Goal: Task Accomplishment & Management: Complete application form

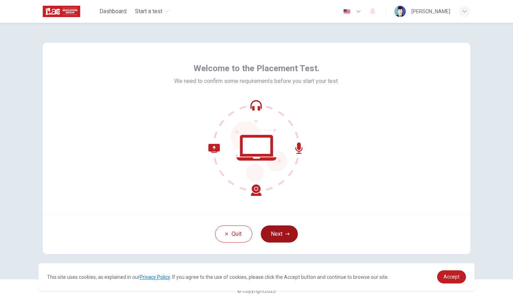
click at [278, 240] on button "Next" at bounding box center [279, 233] width 37 height 17
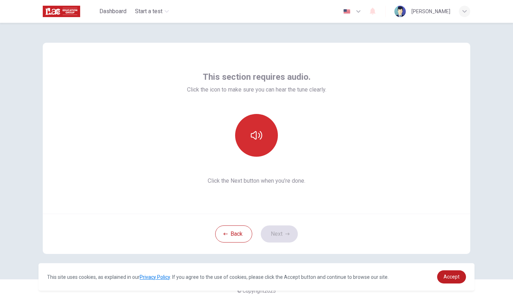
click at [256, 131] on icon "button" at bounding box center [256, 135] width 11 height 11
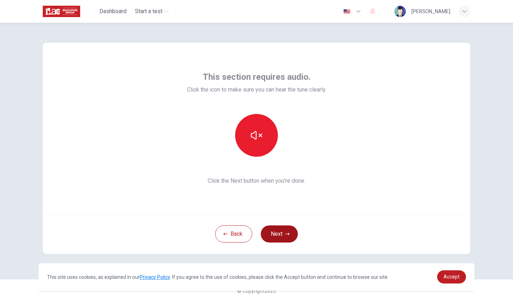
click at [273, 237] on button "Next" at bounding box center [279, 233] width 37 height 17
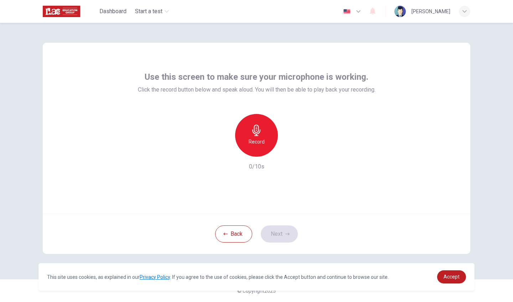
click at [255, 135] on icon "button" at bounding box center [256, 130] width 8 height 11
click at [291, 147] on div "button" at bounding box center [288, 150] width 11 height 11
click at [277, 235] on button "Next" at bounding box center [279, 233] width 37 height 17
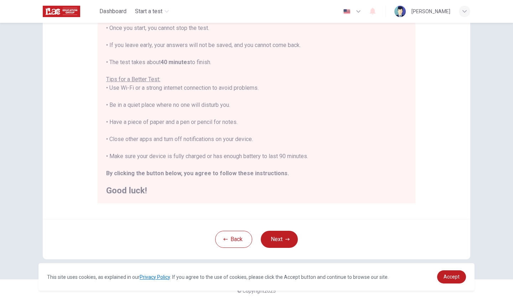
scroll to position [94, 0]
click at [282, 244] on button "Next" at bounding box center [279, 239] width 37 height 17
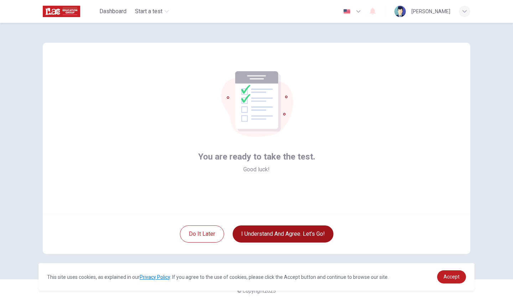
scroll to position [0, 0]
click at [259, 235] on button "I understand and agree. Let’s go!" at bounding box center [283, 233] width 101 height 17
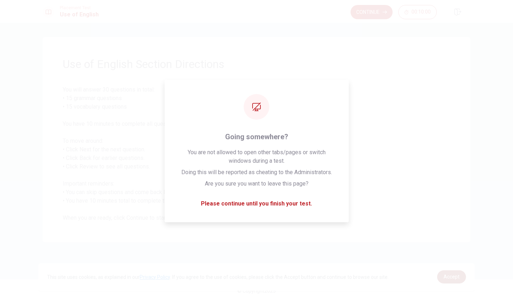
click at [447, 274] on span "Accept" at bounding box center [451, 277] width 16 height 6
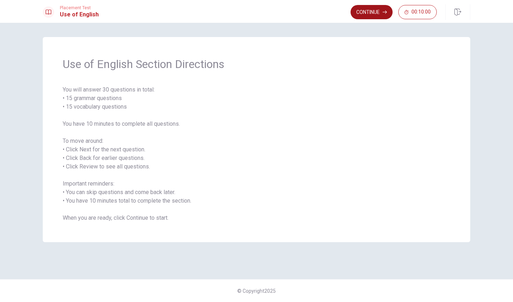
click at [369, 11] on button "Continue" at bounding box center [371, 12] width 42 height 14
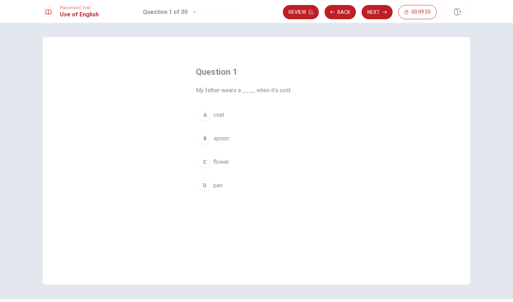
click at [204, 118] on div "A" at bounding box center [204, 114] width 11 height 11
click at [372, 14] on button "Next" at bounding box center [376, 12] width 31 height 14
click at [207, 160] on div "C" at bounding box center [204, 161] width 11 height 11
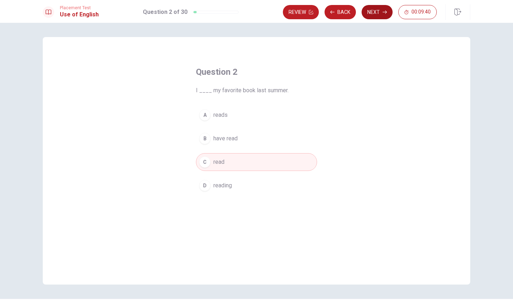
click at [379, 13] on button "Next" at bounding box center [376, 12] width 31 height 14
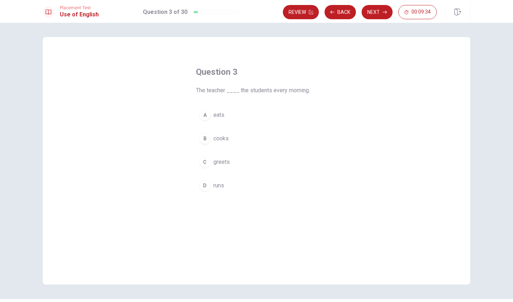
click at [219, 160] on span "greets" at bounding box center [221, 162] width 16 height 9
click at [371, 10] on button "Next" at bounding box center [376, 12] width 31 height 14
click at [223, 138] on span "goes" at bounding box center [219, 138] width 13 height 9
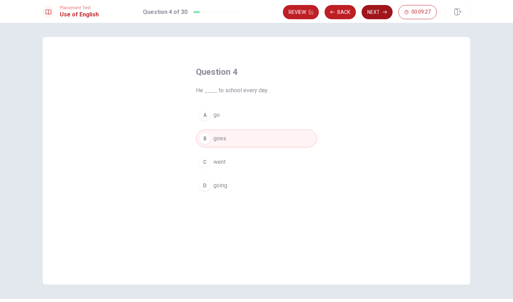
click at [375, 12] on button "Next" at bounding box center [376, 12] width 31 height 14
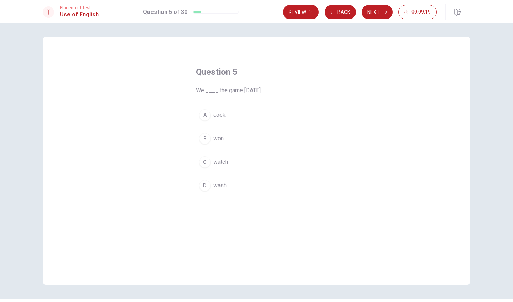
click at [214, 136] on span "won" at bounding box center [218, 138] width 10 height 9
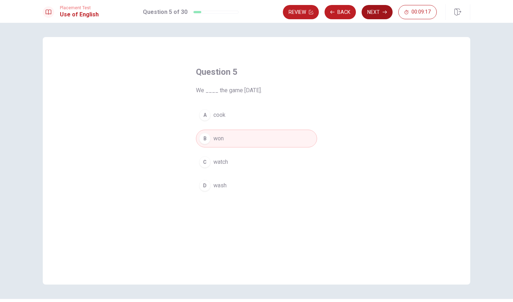
click at [371, 11] on button "Next" at bounding box center [376, 12] width 31 height 14
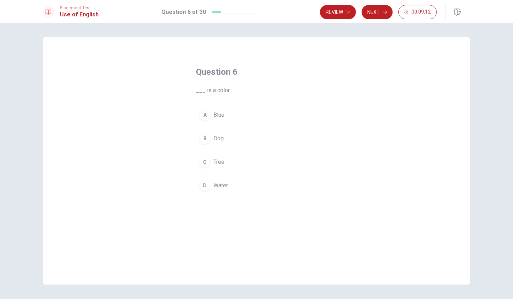
click at [211, 120] on button "A Blue" at bounding box center [256, 115] width 121 height 18
click at [377, 14] on button "Next" at bounding box center [376, 12] width 31 height 14
click at [212, 184] on button "D had" at bounding box center [256, 186] width 121 height 18
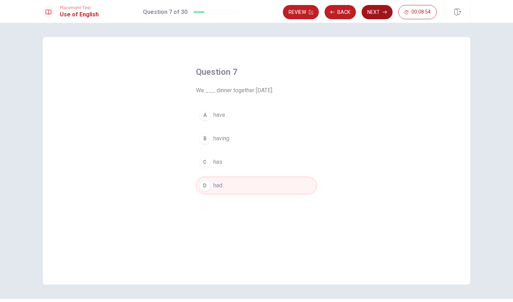
click at [370, 13] on button "Next" at bounding box center [376, 12] width 31 height 14
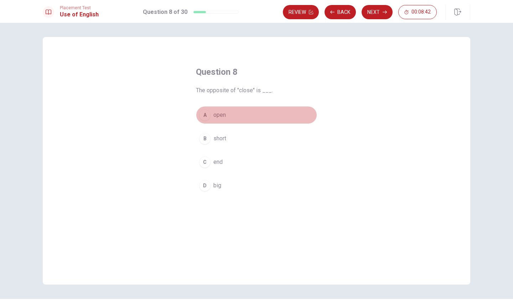
click at [205, 114] on div "A" at bounding box center [204, 114] width 11 height 11
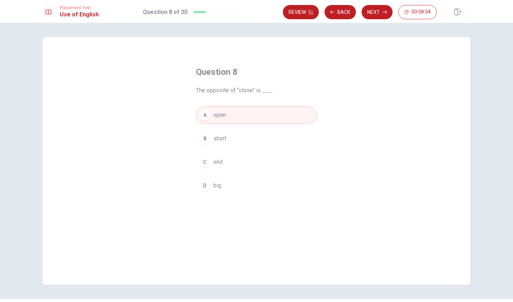
click at [205, 114] on div "A" at bounding box center [204, 114] width 11 height 11
click at [375, 8] on button "Next" at bounding box center [376, 12] width 31 height 14
click at [208, 187] on div "D" at bounding box center [204, 185] width 11 height 11
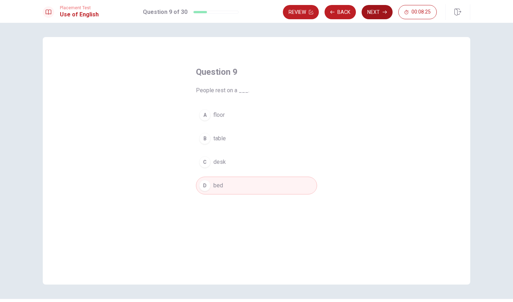
click at [380, 7] on button "Next" at bounding box center [376, 12] width 31 height 14
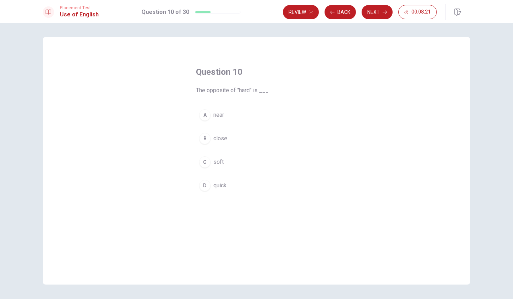
click at [205, 165] on div "C" at bounding box center [204, 161] width 11 height 11
click at [377, 12] on button "Next" at bounding box center [376, 12] width 31 height 14
click at [229, 183] on span "enough" at bounding box center [222, 185] width 18 height 9
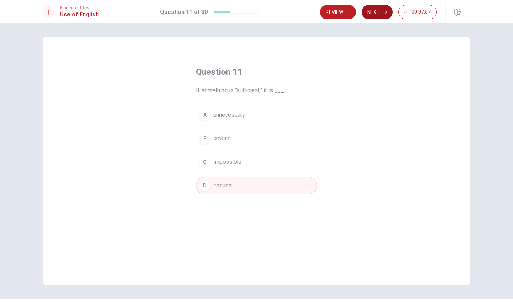
click at [377, 13] on button "Next" at bounding box center [376, 12] width 31 height 14
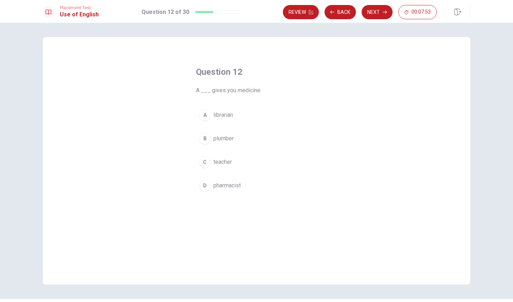
click at [226, 184] on span "pharmacist" at bounding box center [226, 185] width 27 height 9
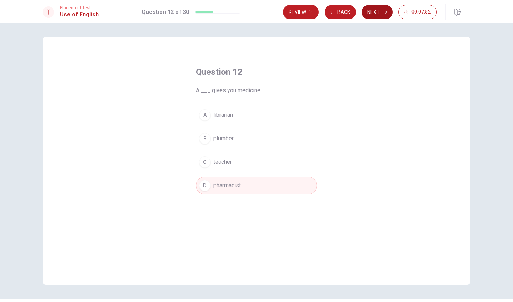
click at [370, 14] on button "Next" at bounding box center [376, 12] width 31 height 14
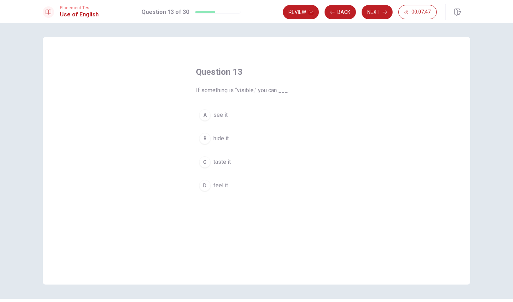
click at [212, 114] on button "A see it" at bounding box center [256, 115] width 121 height 18
click at [378, 13] on button "Next" at bounding box center [376, 12] width 31 height 14
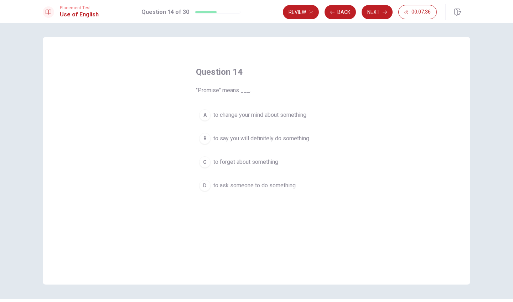
click at [279, 140] on span "to say you will definitely do something" at bounding box center [261, 138] width 96 height 9
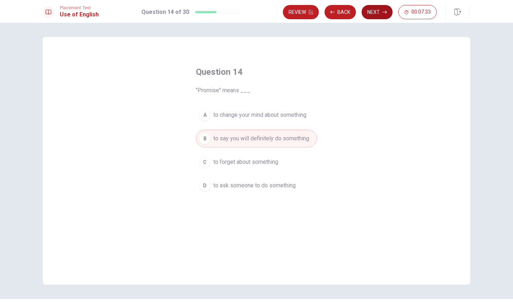
click at [377, 15] on button "Next" at bounding box center [376, 12] width 31 height 14
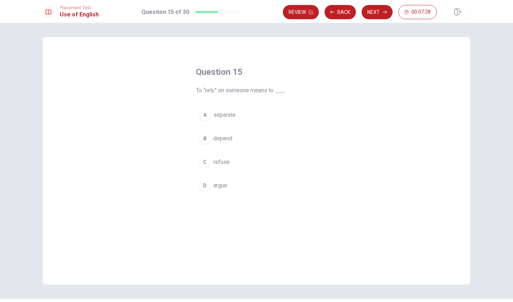
click at [219, 139] on span "depend" at bounding box center [222, 138] width 19 height 9
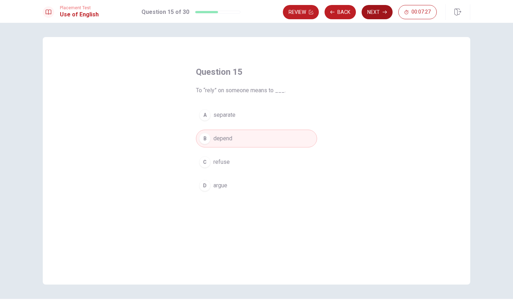
click at [377, 12] on button "Next" at bounding box center [376, 12] width 31 height 14
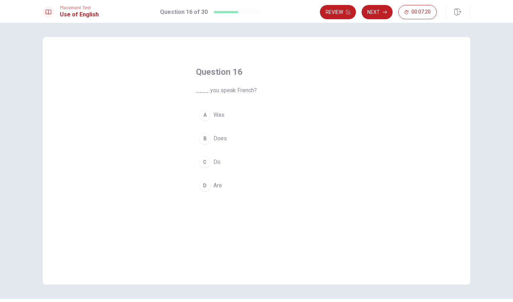
click at [215, 159] on span "Do" at bounding box center [216, 162] width 7 height 9
click at [375, 15] on button "Next" at bounding box center [376, 12] width 31 height 14
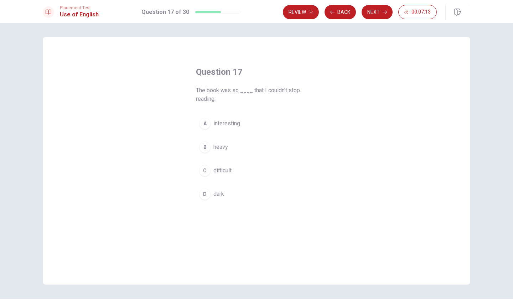
click at [222, 125] on span "interesting" at bounding box center [226, 123] width 27 height 9
click at [378, 11] on button "Next" at bounding box center [376, 12] width 31 height 14
click at [217, 186] on span "achieves" at bounding box center [224, 185] width 22 height 9
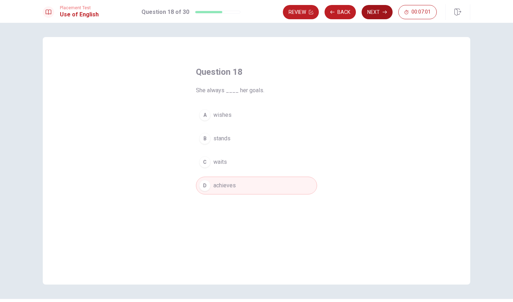
click at [373, 16] on button "Next" at bounding box center [376, 12] width 31 height 14
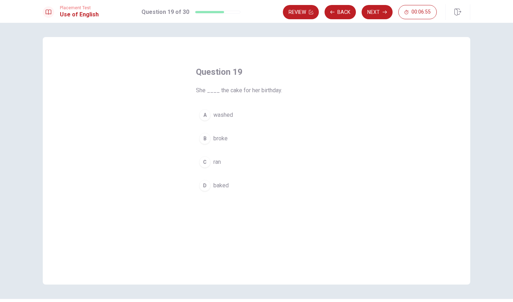
click at [227, 185] on span "baked" at bounding box center [220, 185] width 15 height 9
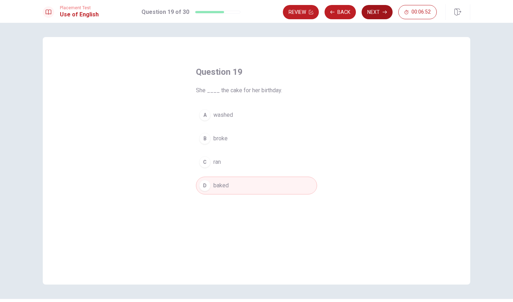
click at [371, 13] on button "Next" at bounding box center [376, 12] width 31 height 14
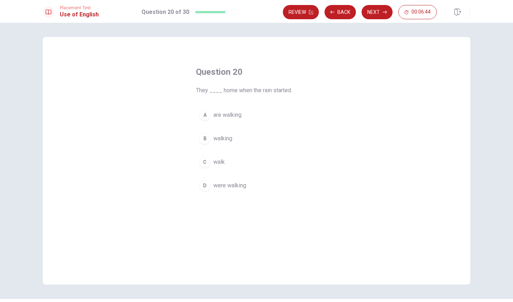
click at [227, 184] on span "were walking" at bounding box center [229, 185] width 33 height 9
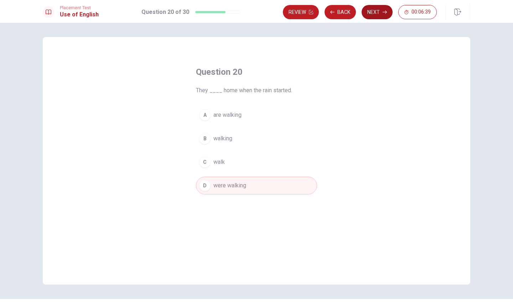
click at [371, 12] on button "Next" at bounding box center [376, 12] width 31 height 14
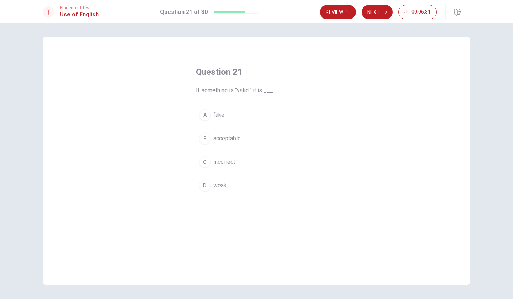
click at [217, 142] on span "acceptable" at bounding box center [226, 138] width 27 height 9
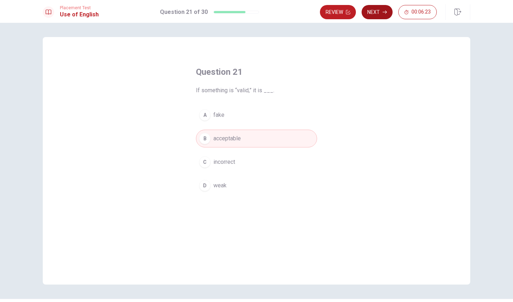
click at [381, 13] on button "Next" at bounding box center [376, 12] width 31 height 14
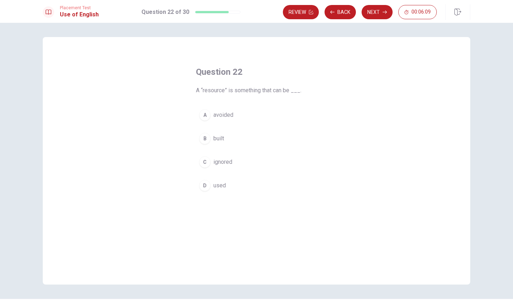
click at [221, 188] on span "used" at bounding box center [219, 185] width 12 height 9
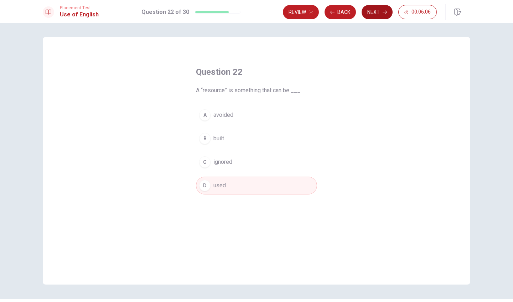
click at [374, 13] on button "Next" at bounding box center [376, 12] width 31 height 14
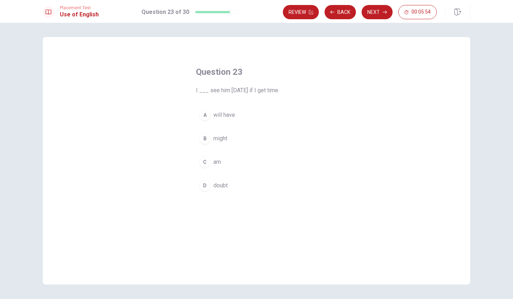
click at [213, 137] on span "might" at bounding box center [220, 138] width 14 height 9
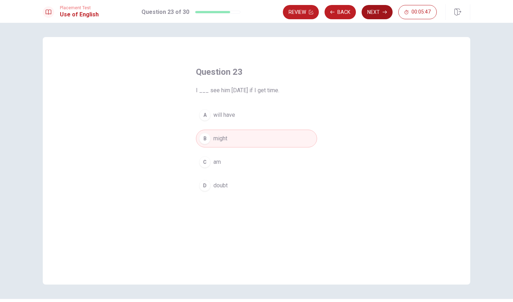
click at [372, 9] on button "Next" at bounding box center [376, 12] width 31 height 14
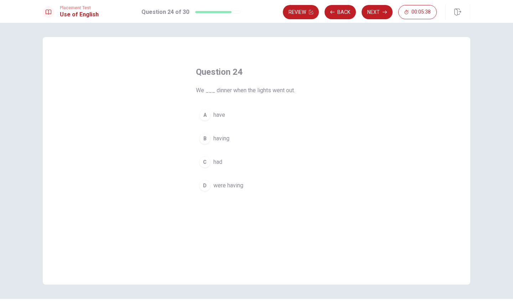
click at [219, 161] on span "had" at bounding box center [217, 162] width 9 height 9
click at [371, 13] on button "Next" at bounding box center [376, 12] width 31 height 14
click at [225, 139] on span "Would" at bounding box center [221, 138] width 16 height 9
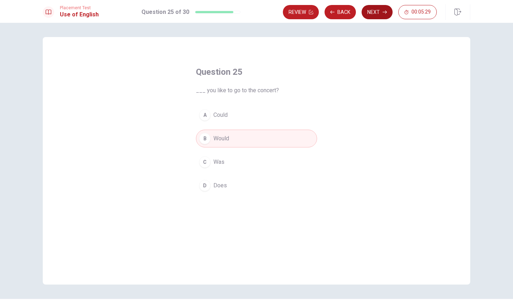
click at [376, 12] on button "Next" at bounding box center [376, 12] width 31 height 14
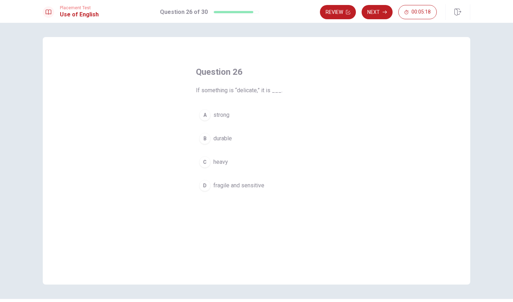
click at [248, 189] on span "fragile and sensitive" at bounding box center [238, 185] width 51 height 9
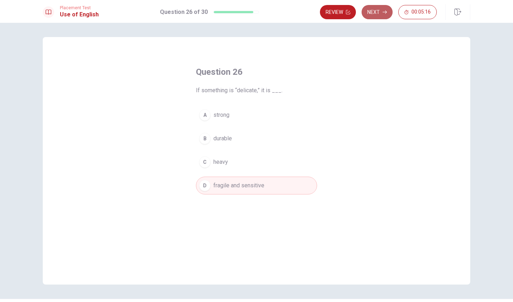
click at [377, 12] on button "Next" at bounding box center [376, 12] width 31 height 14
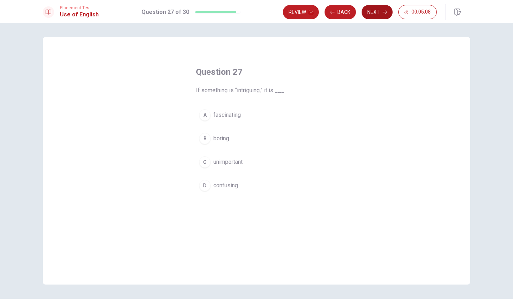
click at [376, 12] on button "Next" at bounding box center [376, 12] width 31 height 14
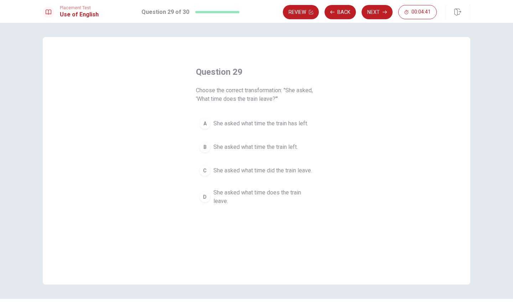
click at [257, 147] on span "She asked what time the train left." at bounding box center [255, 147] width 84 height 9
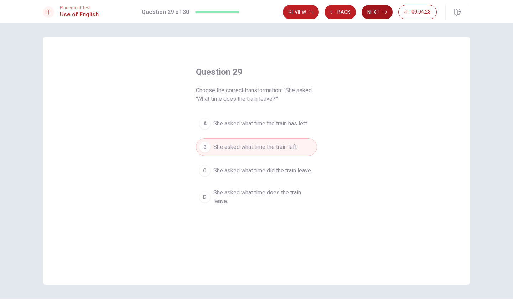
click at [377, 10] on button "Next" at bounding box center [376, 12] width 31 height 14
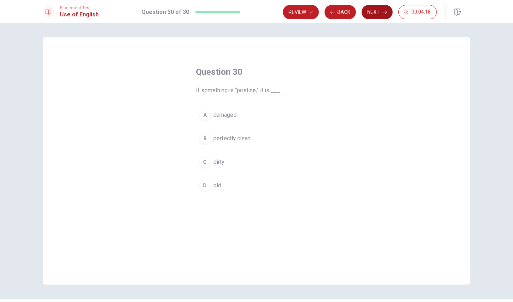
click at [369, 9] on button "Next" at bounding box center [376, 12] width 31 height 14
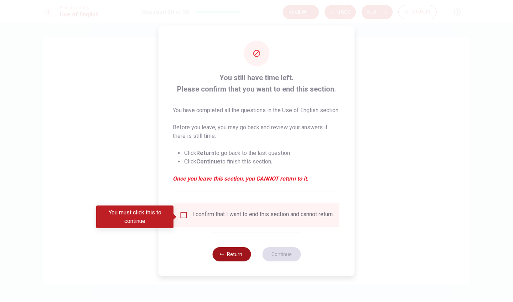
click at [236, 260] on button "Return" at bounding box center [231, 254] width 38 height 14
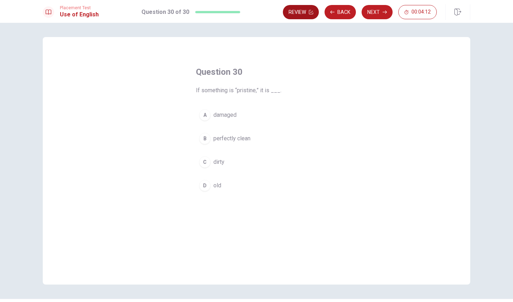
click at [300, 13] on button "Review" at bounding box center [301, 12] width 36 height 14
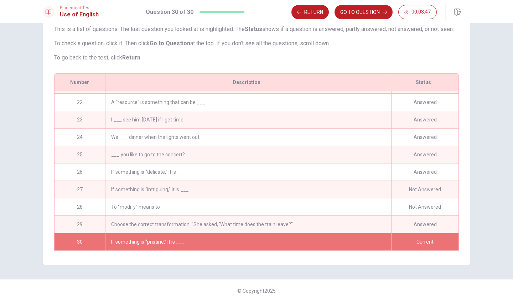
scroll to position [365, 0]
click at [177, 190] on div "If something is “intriguing,” it is ___." at bounding box center [248, 189] width 286 height 17
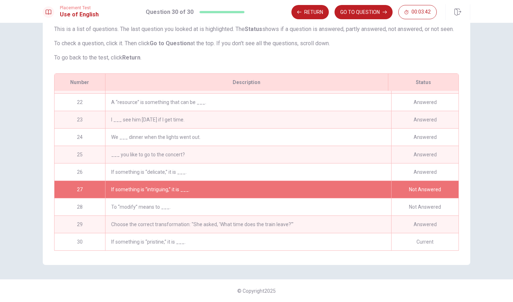
click at [177, 190] on div "If something is “intriguing,” it is ___." at bounding box center [248, 189] width 286 height 17
click at [78, 187] on div "27" at bounding box center [79, 189] width 51 height 17
click at [425, 183] on div "Not Answered" at bounding box center [424, 189] width 67 height 17
click at [316, 15] on button "Return" at bounding box center [309, 12] width 37 height 14
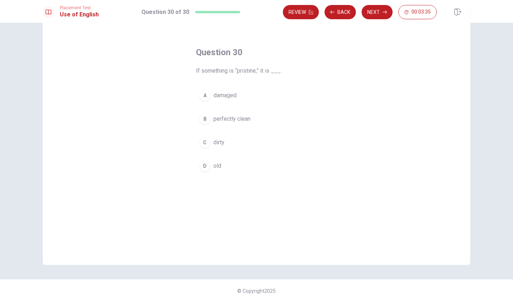
scroll to position [20, 0]
click at [339, 12] on button "Back" at bounding box center [339, 12] width 31 height 14
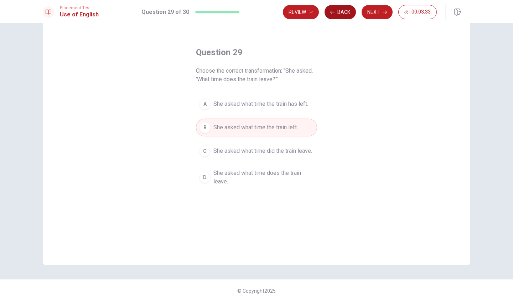
click at [339, 12] on button "Back" at bounding box center [339, 12] width 31 height 14
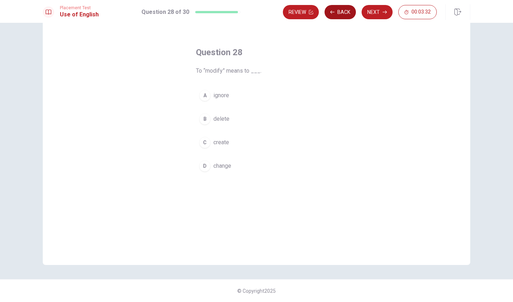
click at [339, 12] on button "Back" at bounding box center [339, 12] width 31 height 14
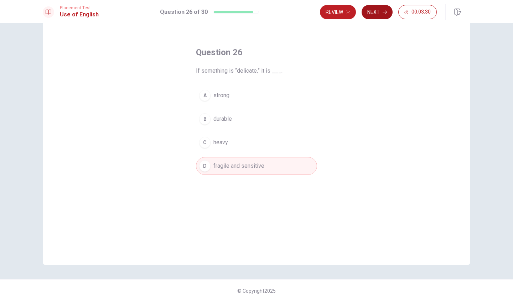
click at [372, 14] on button "Next" at bounding box center [376, 12] width 31 height 14
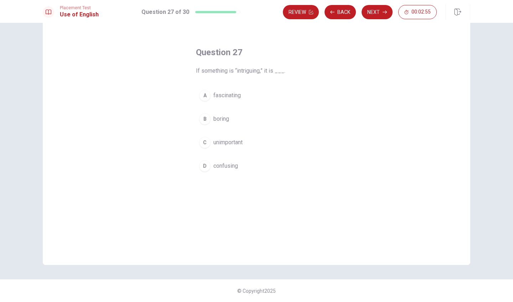
click at [229, 97] on span "fascinating" at bounding box center [226, 95] width 27 height 9
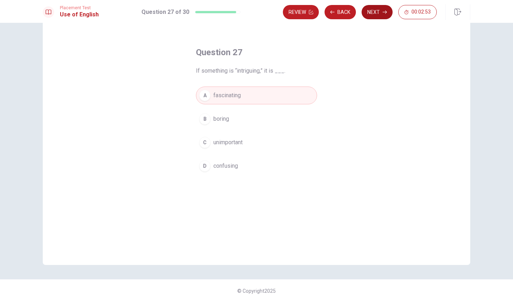
click at [370, 10] on button "Next" at bounding box center [376, 12] width 31 height 14
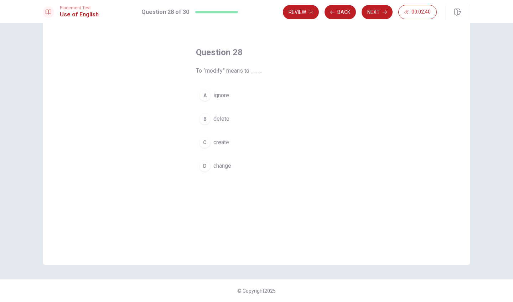
click at [229, 166] on span "change" at bounding box center [222, 166] width 18 height 9
click at [372, 10] on button "Next" at bounding box center [376, 12] width 31 height 14
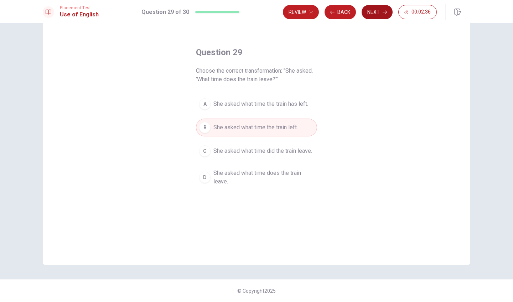
click at [372, 10] on button "Next" at bounding box center [376, 12] width 31 height 14
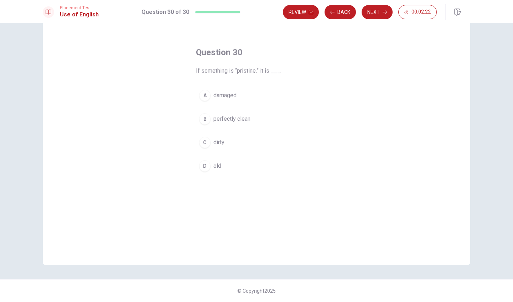
click at [236, 116] on span "perfectly clean" at bounding box center [231, 119] width 37 height 9
click at [340, 11] on button "Back" at bounding box center [339, 12] width 31 height 14
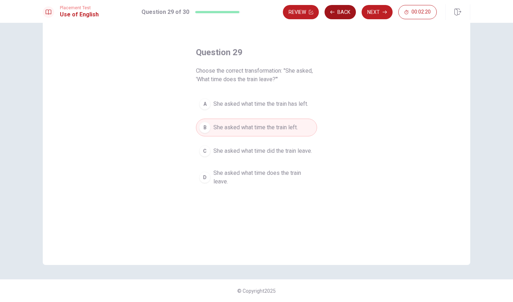
click at [340, 11] on button "Back" at bounding box center [339, 12] width 31 height 14
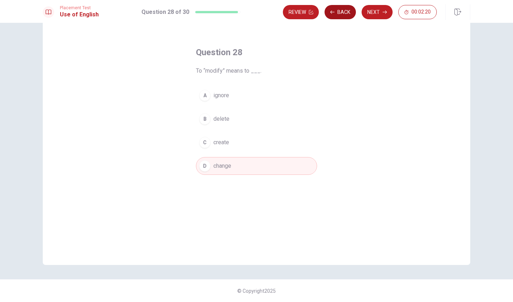
click at [340, 11] on button "Back" at bounding box center [339, 12] width 31 height 14
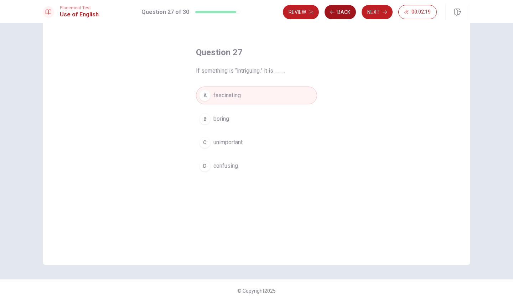
click at [340, 11] on button "Back" at bounding box center [339, 12] width 31 height 14
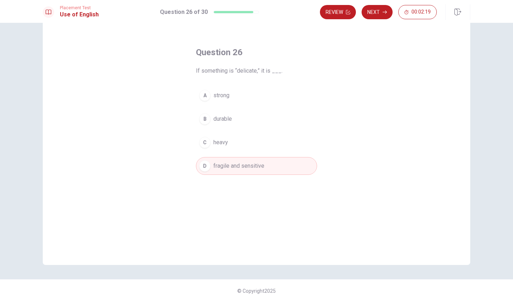
click at [340, 11] on button "Review" at bounding box center [338, 12] width 36 height 14
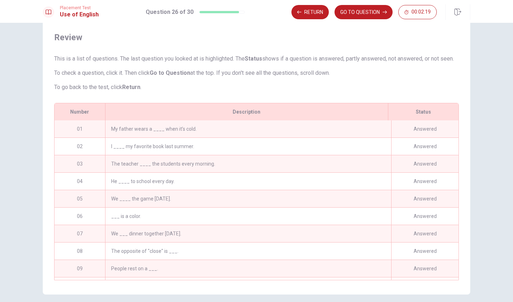
scroll to position [58, 0]
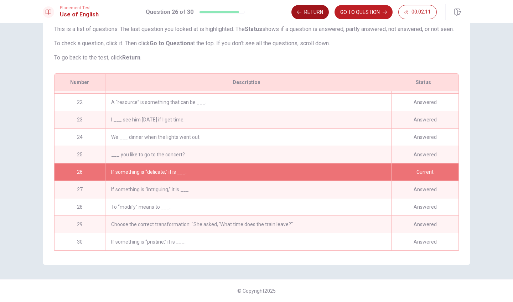
click at [307, 15] on button "Return" at bounding box center [309, 12] width 37 height 14
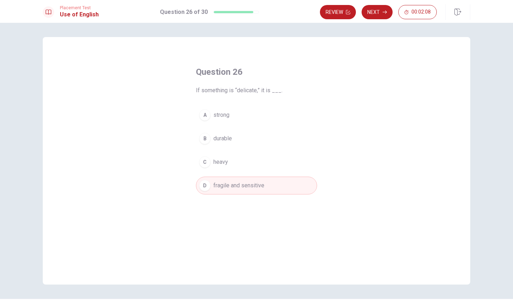
scroll to position [0, 0]
click at [344, 9] on button "Review" at bounding box center [338, 12] width 36 height 14
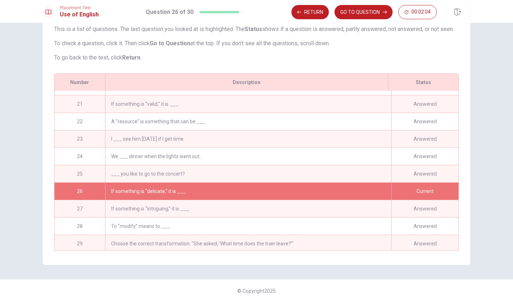
scroll to position [335, 0]
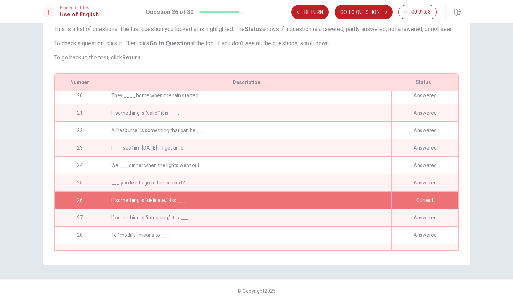
click at [209, 113] on div "If something is “valid,” it is ___." at bounding box center [248, 112] width 286 height 17
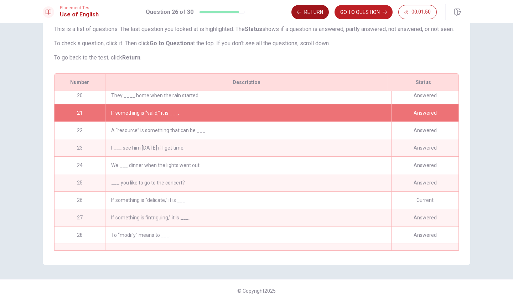
click at [307, 16] on button "Return" at bounding box center [309, 12] width 37 height 14
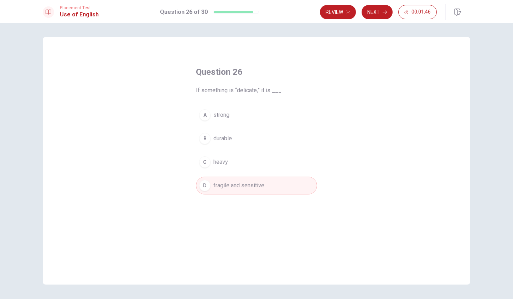
scroll to position [0, 0]
click at [335, 12] on button "Review" at bounding box center [338, 12] width 36 height 14
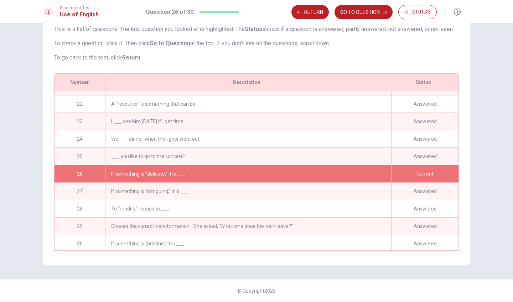
scroll to position [365, 0]
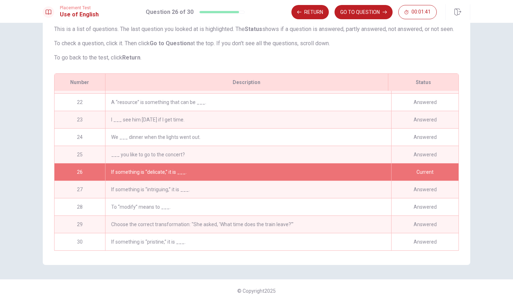
click at [194, 115] on div "I ___ see him [DATE] if I get time." at bounding box center [248, 119] width 286 height 17
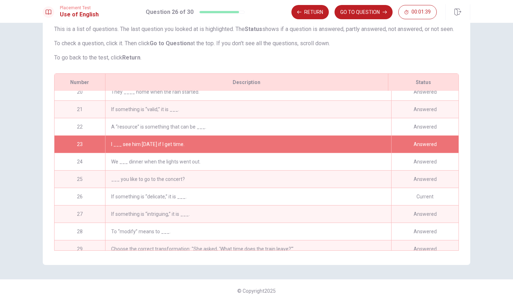
scroll to position [336, 0]
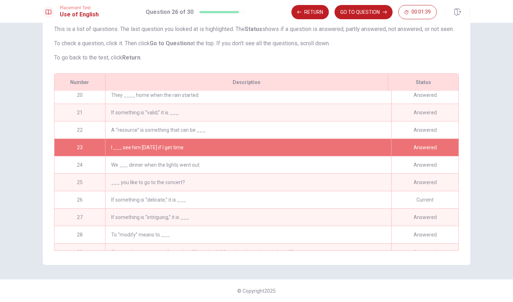
click at [194, 115] on div "If something is “valid,” it is ___." at bounding box center [248, 112] width 286 height 17
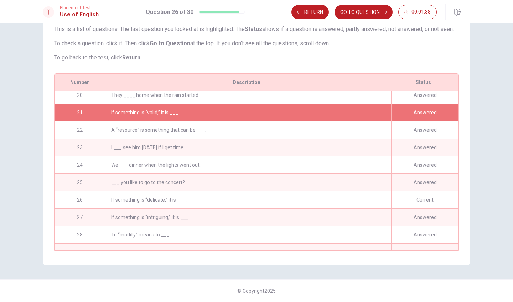
click at [194, 115] on div "If something is “valid,” it is ___." at bounding box center [248, 112] width 286 height 17
click at [315, 13] on button "Return" at bounding box center [309, 12] width 37 height 14
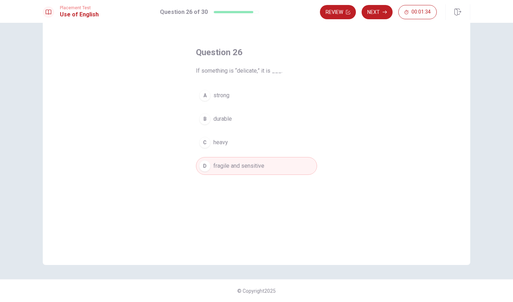
scroll to position [20, 0]
click at [334, 10] on button "Review" at bounding box center [338, 12] width 36 height 14
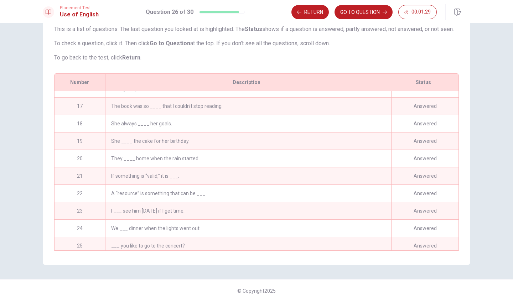
scroll to position [270, 0]
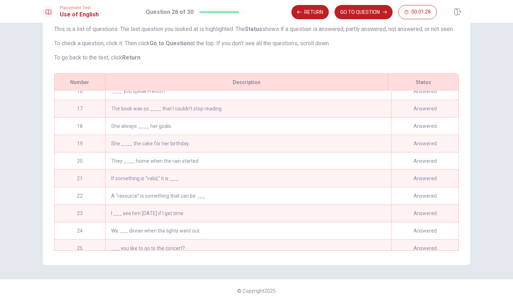
click at [185, 177] on div "If something is “valid,” it is ___." at bounding box center [248, 178] width 286 height 17
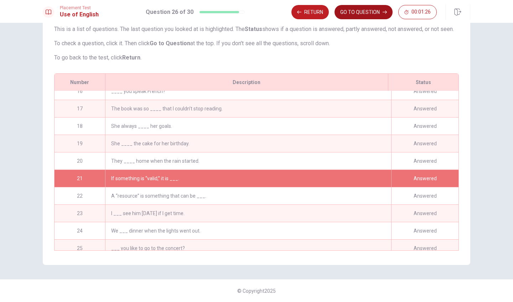
click at [360, 13] on button "GO TO QUESTION" at bounding box center [363, 12] width 58 height 14
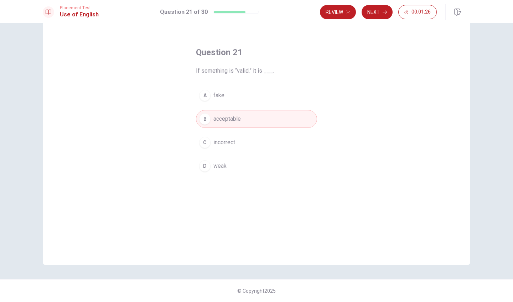
scroll to position [20, 0]
click at [339, 14] on button "Review" at bounding box center [338, 12] width 36 height 14
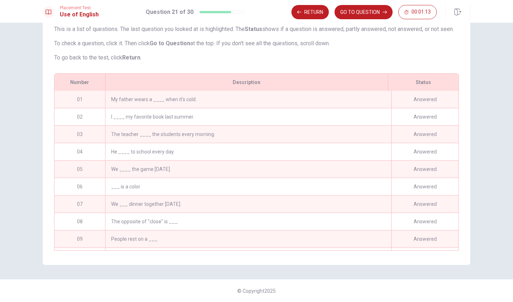
scroll to position [0, 0]
click at [235, 96] on div "My father wears a ____ when it’s cold." at bounding box center [248, 99] width 286 height 17
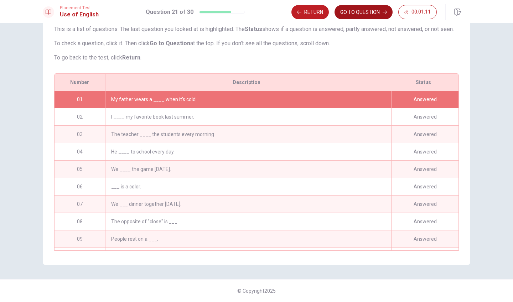
click at [356, 7] on button "GO TO QUESTION" at bounding box center [363, 12] width 58 height 14
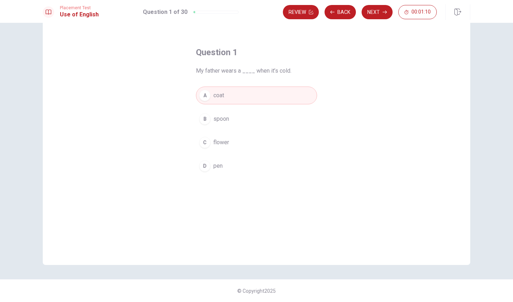
scroll to position [20, 0]
click at [372, 17] on button "Next" at bounding box center [376, 12] width 31 height 14
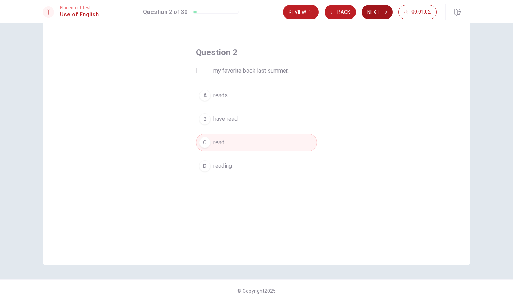
click at [372, 17] on button "Next" at bounding box center [376, 12] width 31 height 14
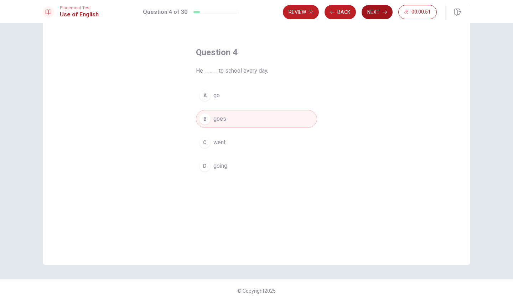
click at [372, 17] on button "Next" at bounding box center [376, 12] width 31 height 14
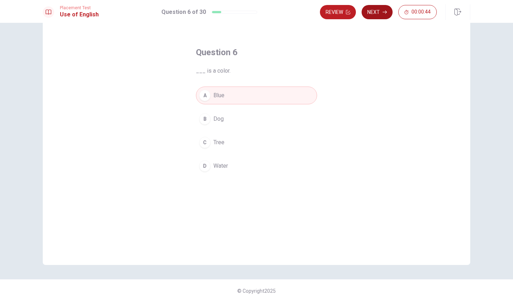
click at [372, 17] on button "Next" at bounding box center [376, 12] width 31 height 14
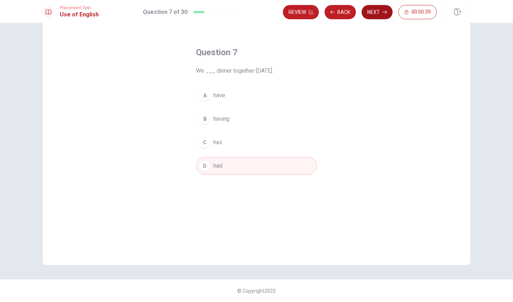
click at [372, 17] on button "Next" at bounding box center [376, 12] width 31 height 14
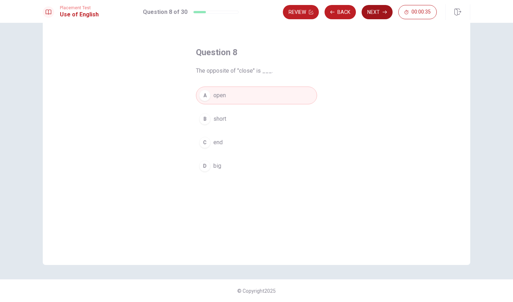
click at [372, 17] on button "Next" at bounding box center [376, 12] width 31 height 14
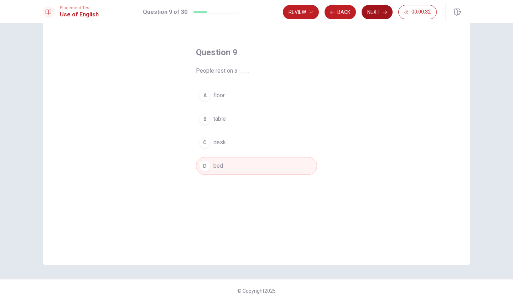
click at [372, 17] on button "Next" at bounding box center [376, 12] width 31 height 14
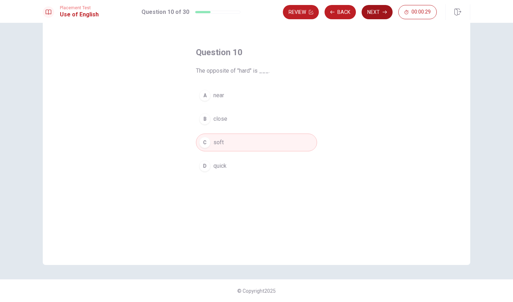
click at [372, 17] on button "Next" at bounding box center [376, 12] width 31 height 14
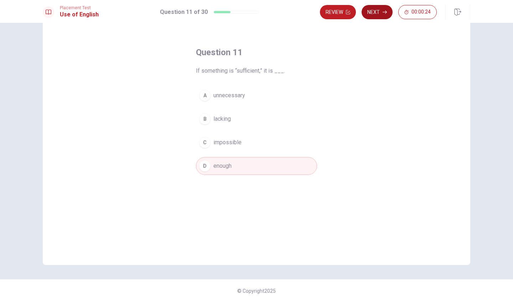
click at [372, 17] on button "Next" at bounding box center [376, 12] width 31 height 14
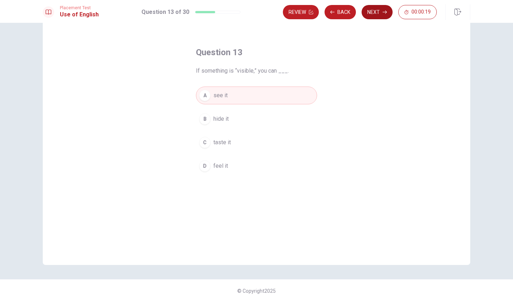
click at [372, 17] on button "Next" at bounding box center [376, 12] width 31 height 14
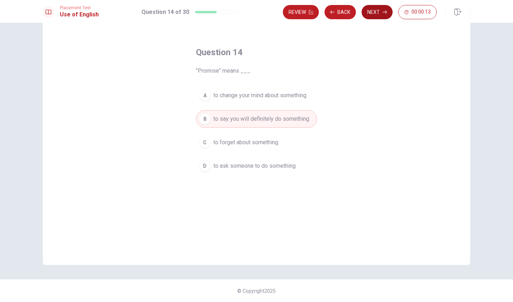
click at [372, 17] on button "Next" at bounding box center [376, 12] width 31 height 14
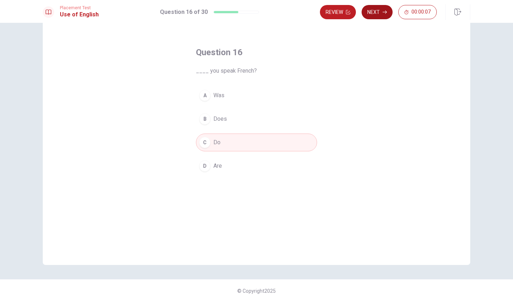
click at [372, 17] on button "Next" at bounding box center [376, 12] width 31 height 14
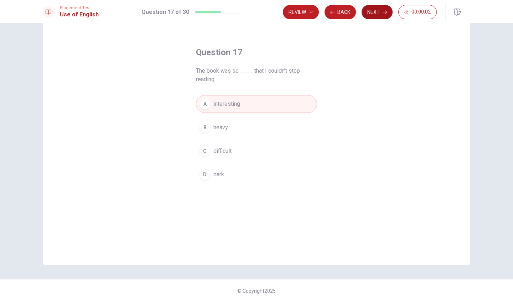
click at [372, 17] on button "Next" at bounding box center [376, 12] width 31 height 14
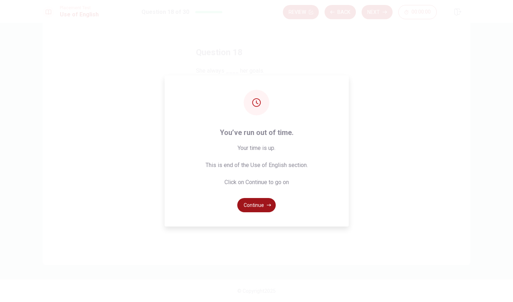
click at [256, 204] on button "Continue" at bounding box center [256, 205] width 38 height 14
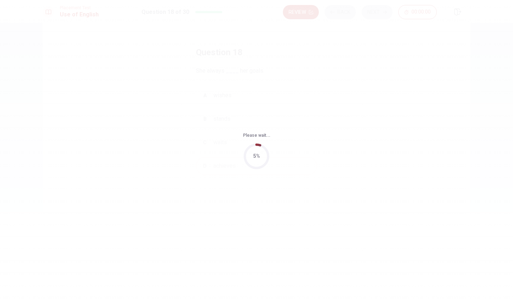
scroll to position [0, 0]
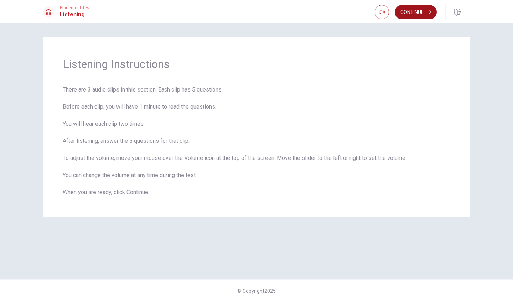
click at [410, 9] on button "Continue" at bounding box center [416, 12] width 42 height 14
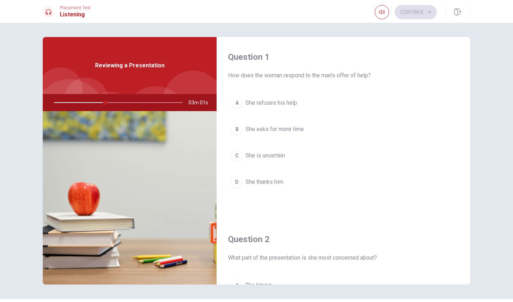
click at [268, 184] on span "She thanks him" at bounding box center [264, 182] width 38 height 9
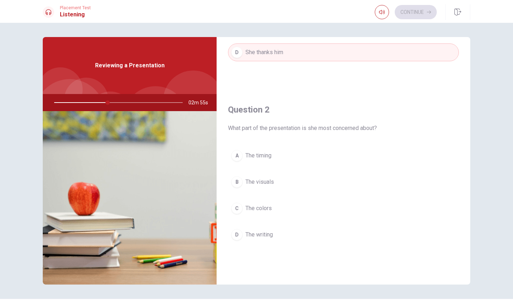
scroll to position [131, 0]
click at [258, 181] on span "The visuals" at bounding box center [259, 180] width 28 height 9
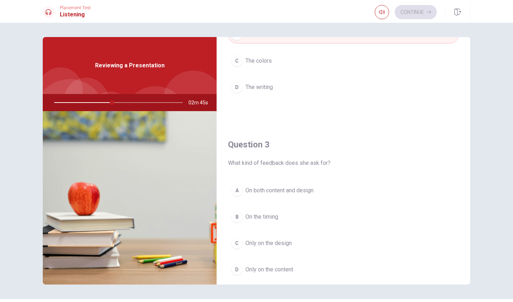
scroll to position [285, 0]
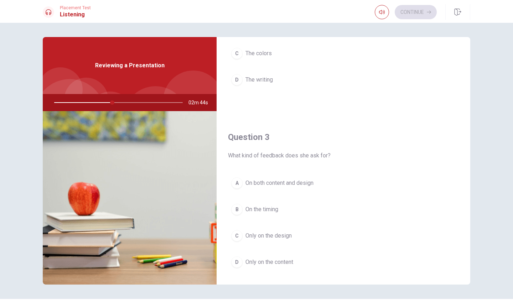
click at [298, 180] on span "On both content and design" at bounding box center [279, 183] width 68 height 9
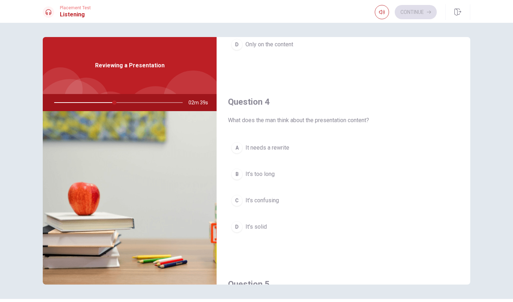
scroll to position [505, 0]
click at [285, 221] on button "D It’s solid" at bounding box center [343, 224] width 231 height 18
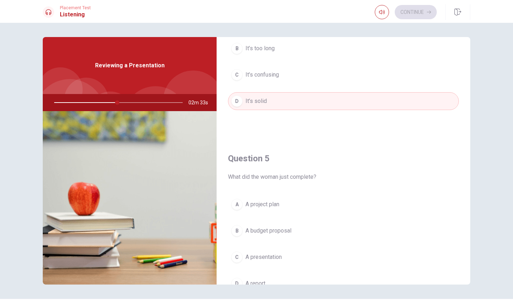
scroll to position [651, 0]
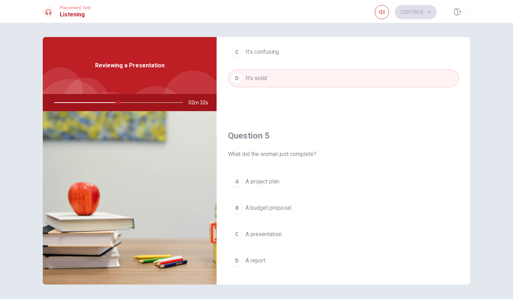
click at [273, 233] on span "A presentation" at bounding box center [263, 234] width 36 height 9
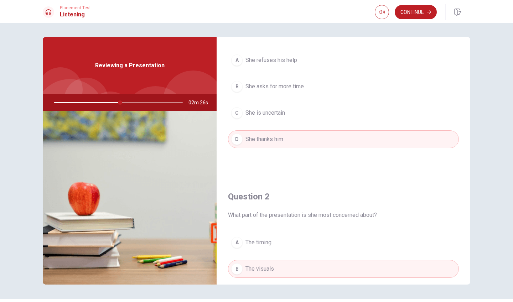
scroll to position [6, 0]
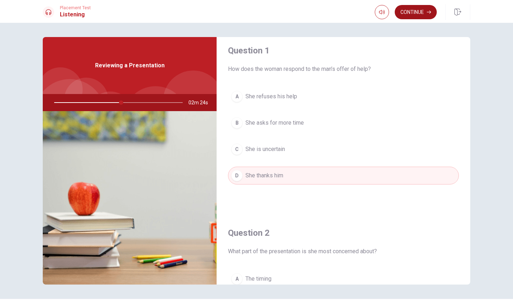
click at [407, 17] on button "Continue" at bounding box center [416, 12] width 42 height 14
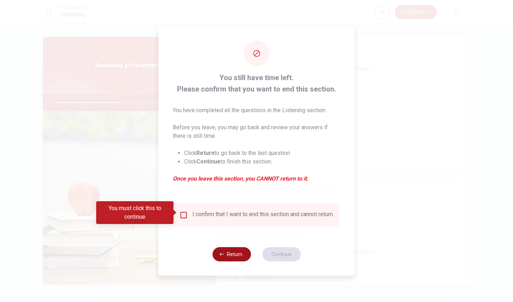
click at [228, 257] on button "Return" at bounding box center [231, 254] width 38 height 14
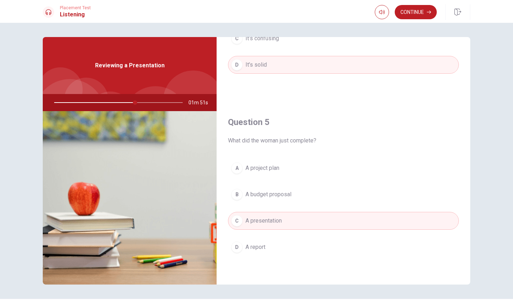
scroll to position [664, 0]
click at [417, 13] on button "Continue" at bounding box center [416, 12] width 42 height 14
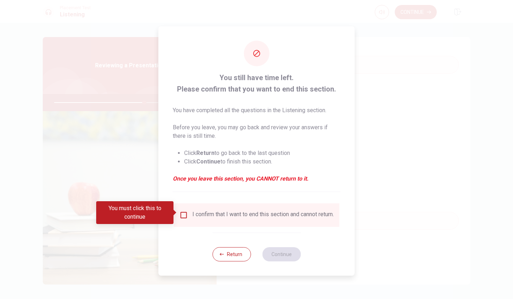
click at [241, 217] on div "I confirm that I want to end this section and cannot return." at bounding box center [262, 215] width 141 height 9
click at [180, 212] on input "You must click this to continue" at bounding box center [183, 215] width 9 height 9
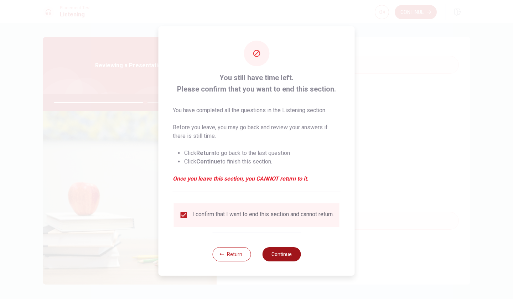
click at [276, 253] on button "Continue" at bounding box center [281, 254] width 38 height 14
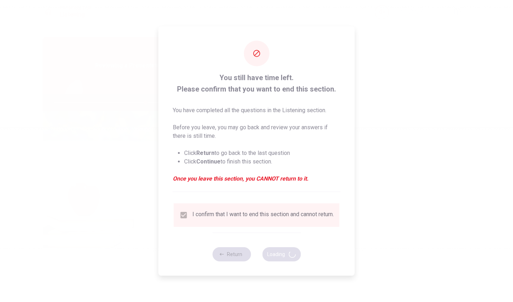
type input "72"
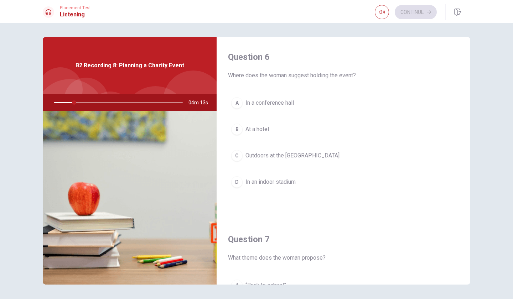
scroll to position [0, 0]
click at [278, 154] on span "Outdoors at the [GEOGRAPHIC_DATA]" at bounding box center [292, 155] width 94 height 9
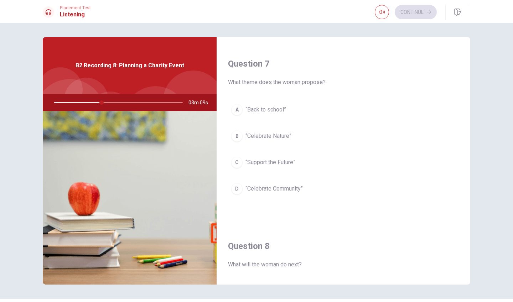
scroll to position [176, 0]
click at [272, 187] on span "“Celebrate Community”" at bounding box center [273, 188] width 57 height 9
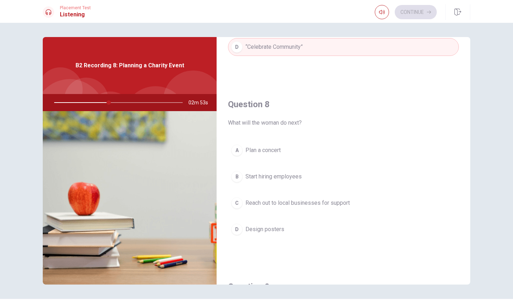
scroll to position [323, 0]
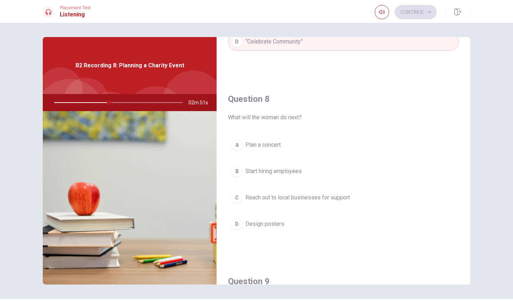
click at [275, 199] on span "Reach out to local businesses for support" at bounding box center [297, 197] width 104 height 9
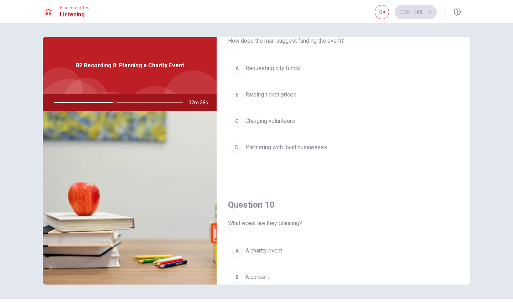
scroll to position [609, 0]
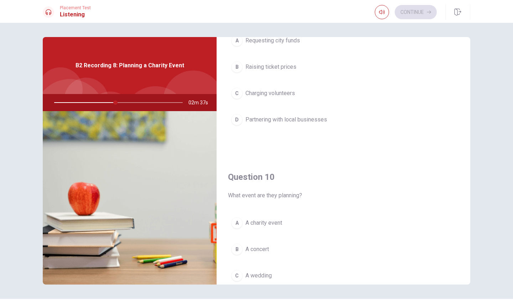
click at [271, 225] on span "A charity event" at bounding box center [263, 223] width 37 height 9
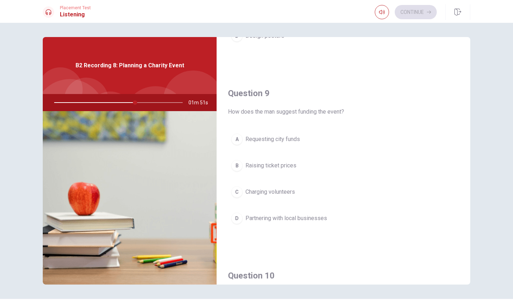
scroll to position [512, 0]
click at [268, 219] on span "Partnering with local businesses" at bounding box center [286, 217] width 82 height 9
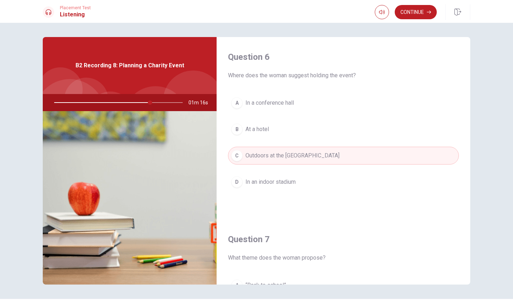
scroll to position [0, 0]
click at [409, 11] on button "Continue" at bounding box center [416, 12] width 42 height 14
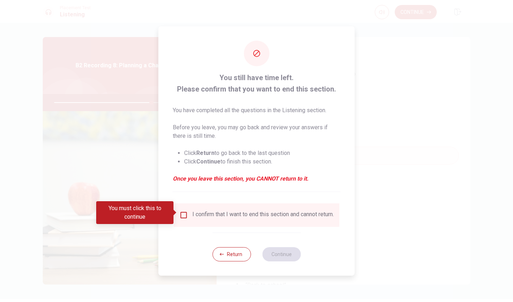
click at [231, 206] on div "I confirm that I want to end this section and cannot return." at bounding box center [257, 215] width 166 height 24
click at [207, 212] on div "I confirm that I want to end this section and cannot return." at bounding box center [262, 215] width 141 height 9
click at [186, 213] on input "You must click this to continue" at bounding box center [183, 215] width 9 height 9
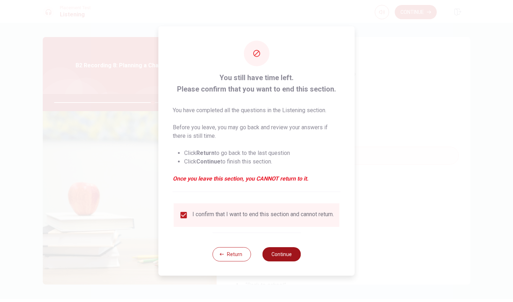
click at [272, 254] on button "Continue" at bounding box center [281, 254] width 38 height 14
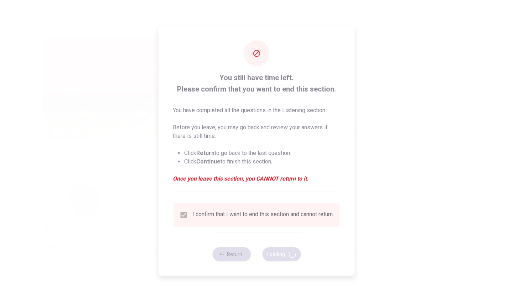
type input "77"
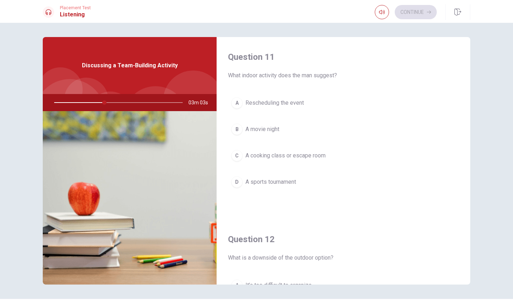
click at [287, 155] on span "A cooking class or escape room" at bounding box center [285, 155] width 80 height 9
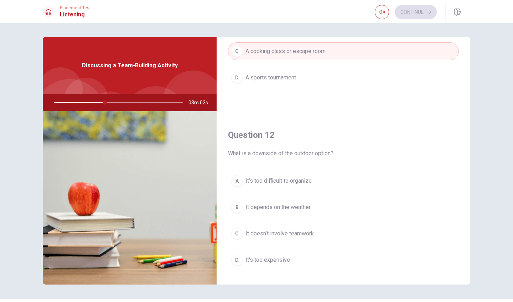
scroll to position [119, 0]
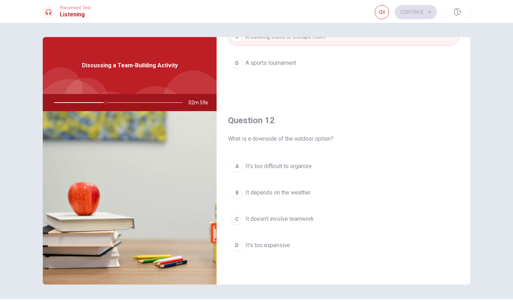
click at [283, 189] on span "It depends on the weather" at bounding box center [277, 192] width 65 height 9
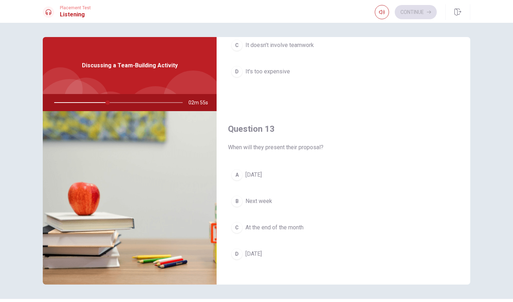
scroll to position [297, 0]
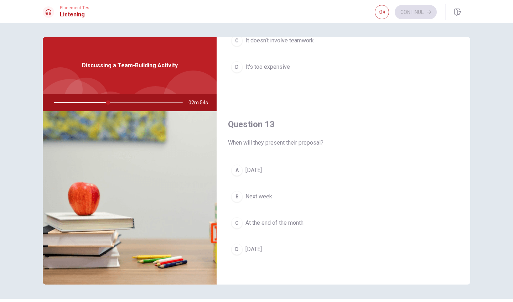
click at [262, 198] on span "Next week" at bounding box center [258, 196] width 27 height 9
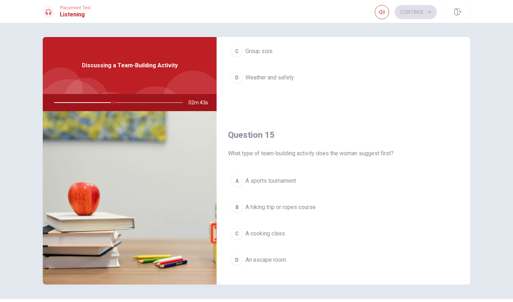
scroll to position [651, 0]
click at [262, 207] on span "A hiking trip or ropes course" at bounding box center [280, 207] width 70 height 9
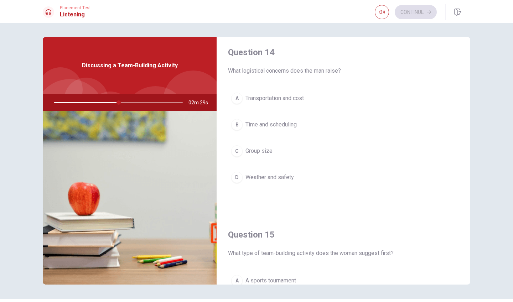
scroll to position [546, 0]
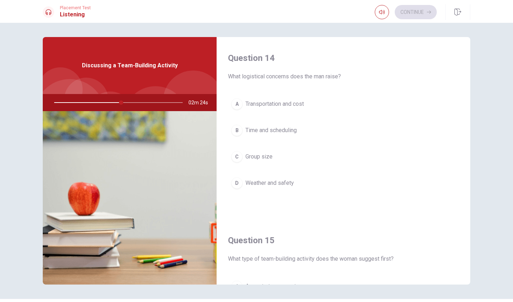
click at [274, 105] on span "Transportation and cost" at bounding box center [274, 104] width 58 height 9
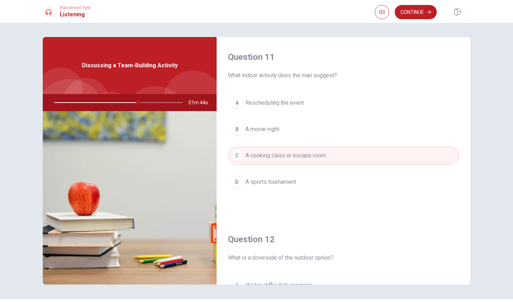
scroll to position [0, 0]
click at [418, 15] on button "Continue" at bounding box center [416, 12] width 42 height 14
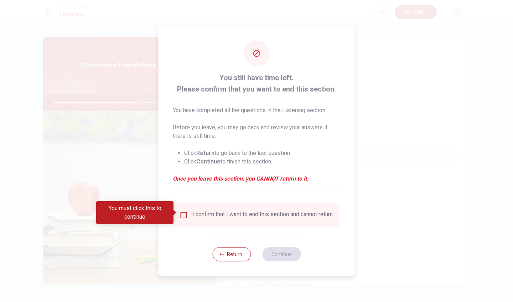
click at [180, 214] on input "You must click this to continue" at bounding box center [183, 215] width 9 height 9
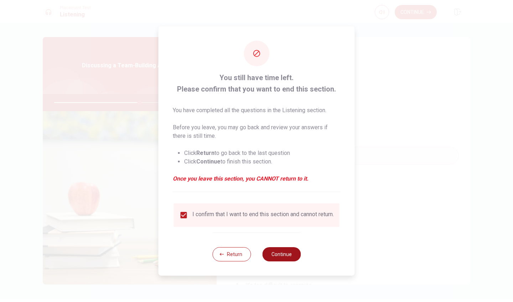
click at [270, 252] on button "Continue" at bounding box center [281, 254] width 38 height 14
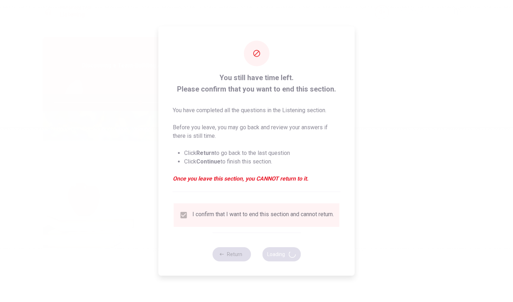
type input "67"
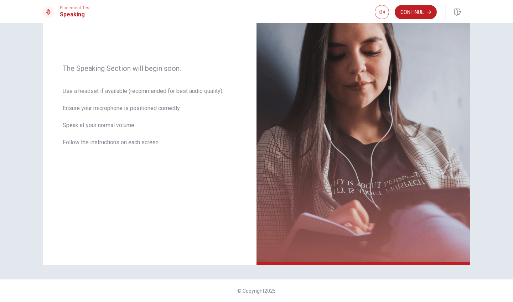
scroll to position [83, 0]
click at [409, 3] on div "Placement Test Speaking Continue" at bounding box center [256, 11] width 513 height 23
click at [411, 14] on button "Continue" at bounding box center [416, 12] width 42 height 14
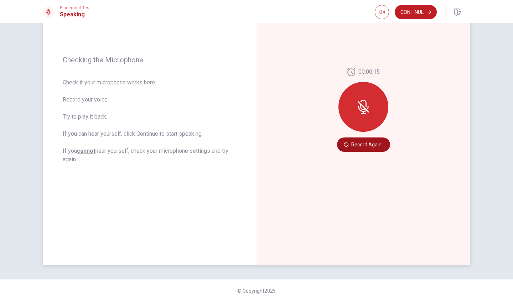
click at [359, 146] on button "Record Again" at bounding box center [363, 144] width 53 height 14
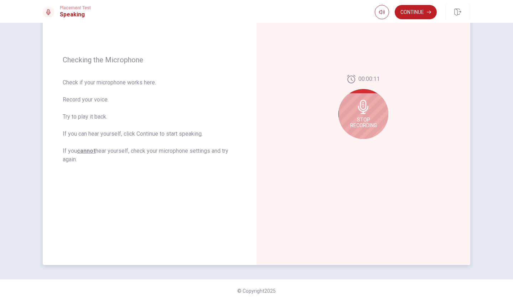
click at [367, 106] on icon at bounding box center [363, 107] width 10 height 14
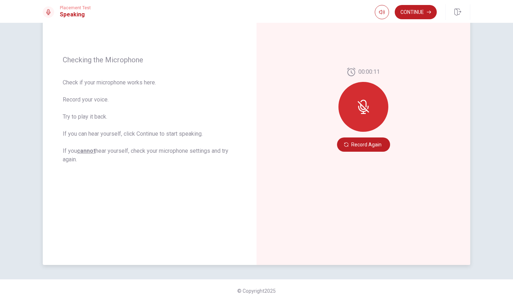
click at [366, 113] on icon at bounding box center [363, 107] width 14 height 14
click at [365, 140] on button "Record Again" at bounding box center [363, 144] width 53 height 14
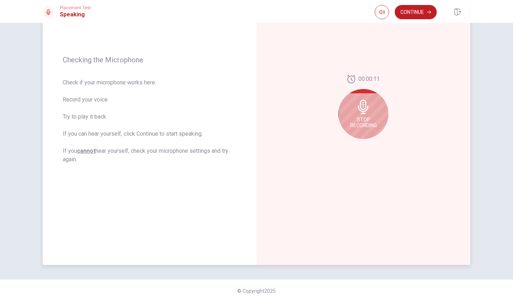
click at [359, 115] on div "Stop Recording" at bounding box center [363, 114] width 50 height 50
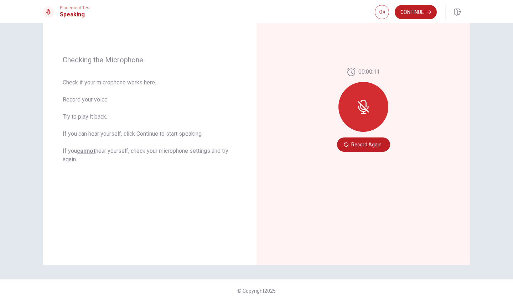
click at [371, 144] on button "Record Again" at bounding box center [363, 144] width 53 height 14
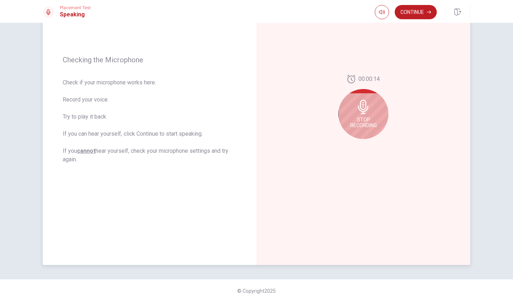
click at [363, 127] on span "Stop Recording" at bounding box center [363, 122] width 27 height 11
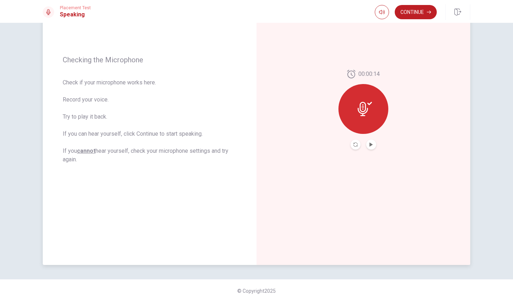
click at [370, 141] on button "Play Audio" at bounding box center [371, 145] width 10 height 10
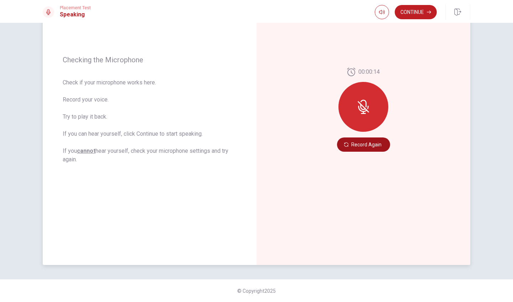
click at [363, 145] on button "Record Again" at bounding box center [363, 144] width 53 height 14
click at [309, 117] on div "00:00:15 Record Again" at bounding box center [363, 109] width 214 height 311
click at [351, 142] on button "Record Again" at bounding box center [363, 144] width 53 height 14
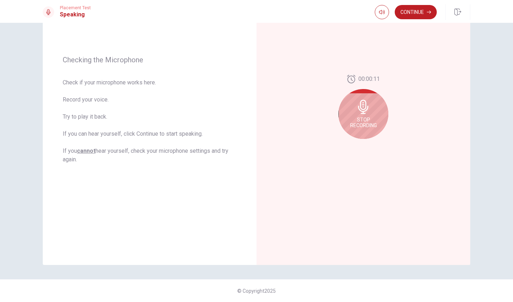
click at [351, 142] on div "00:00:11 Stop Recording" at bounding box center [363, 110] width 50 height 70
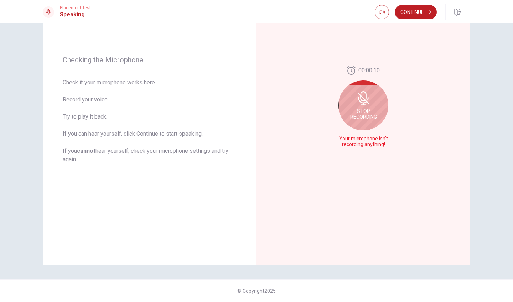
click at [367, 110] on span "Stop Recording" at bounding box center [363, 113] width 27 height 11
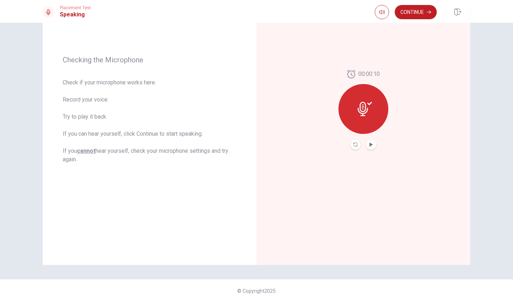
click at [372, 148] on button "Play Audio" at bounding box center [371, 145] width 10 height 10
click at [404, 9] on button "Continue" at bounding box center [416, 12] width 42 height 14
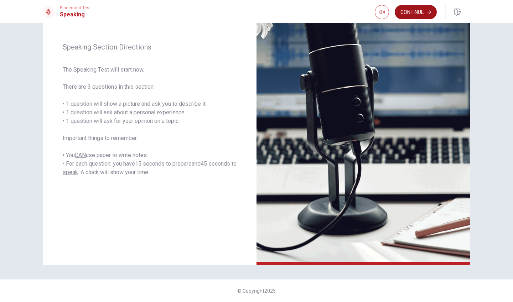
click at [404, 9] on button "Continue" at bounding box center [416, 12] width 42 height 14
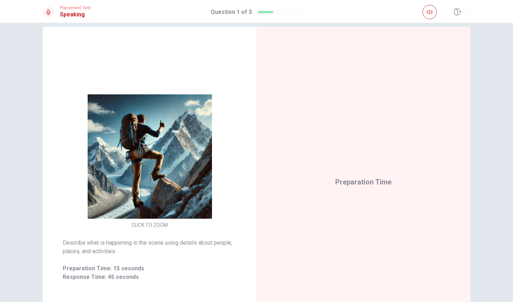
scroll to position [0, 0]
click at [404, 9] on div "Placement Test Speaking Question 1 of 3" at bounding box center [256, 12] width 450 height 16
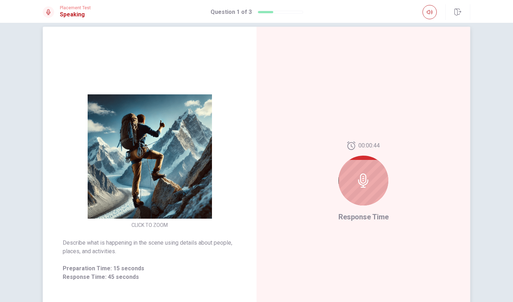
click at [139, 206] on img at bounding box center [149, 156] width 137 height 124
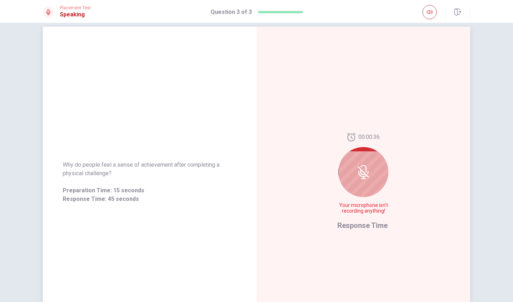
click at [354, 178] on div at bounding box center [363, 172] width 50 height 50
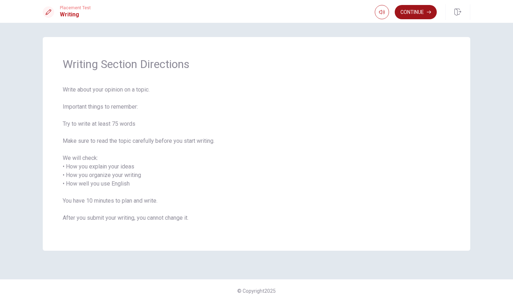
click at [419, 16] on button "Continue" at bounding box center [416, 12] width 42 height 14
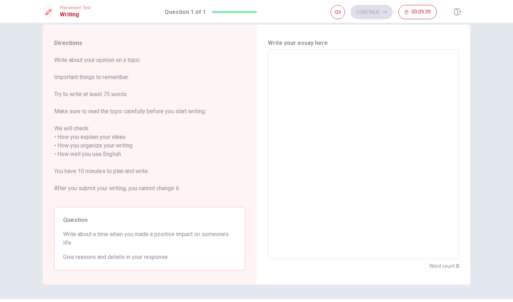
scroll to position [12, 0]
click at [293, 160] on textarea at bounding box center [363, 155] width 181 height 198
type textarea "i"
type textarea "x"
type textarea "W"
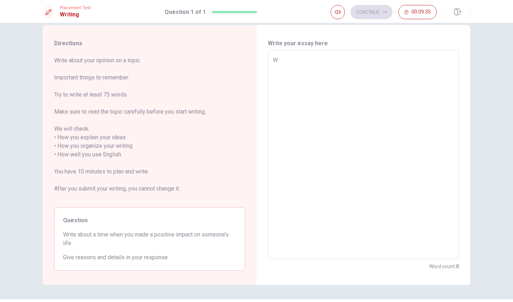
type textarea "x"
type textarea "Wh"
type textarea "x"
type textarea "Whe"
type textarea "x"
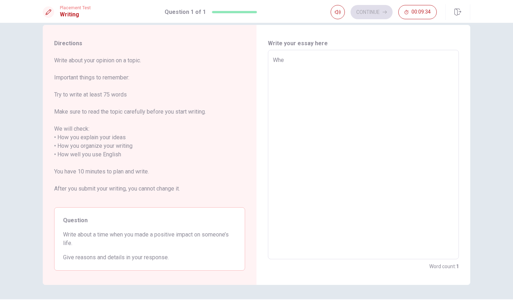
type textarea "When"
type textarea "x"
type textarea "When"
type textarea "x"
type textarea "When I"
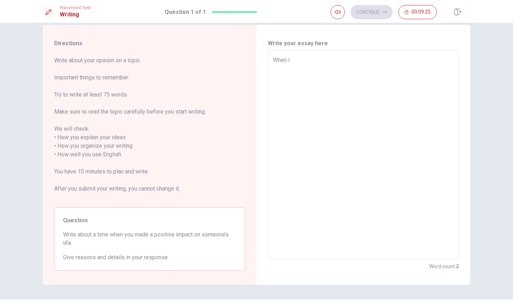
type textarea "x"
type textarea "MWhen I"
type textarea "x"
type textarea "MyWhen I"
type textarea "x"
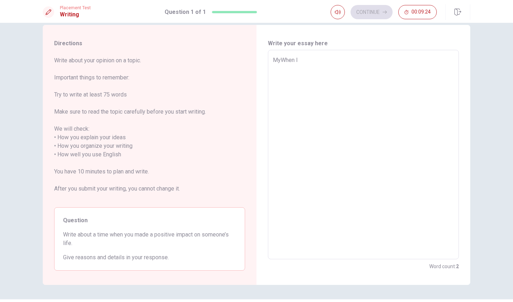
type textarea "My When I"
type textarea "x"
type textarea "My pWhen I"
type textarea "x"
type textarea "My poWhen I"
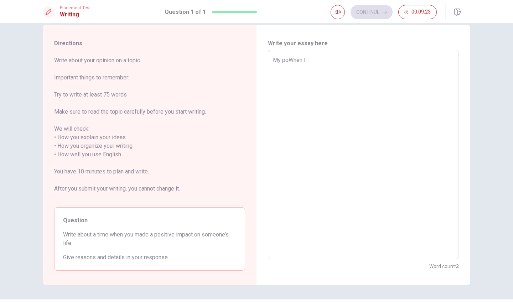
type textarea "x"
type textarea "My posWhen I"
type textarea "x"
type textarea "My posiWhen I"
type textarea "x"
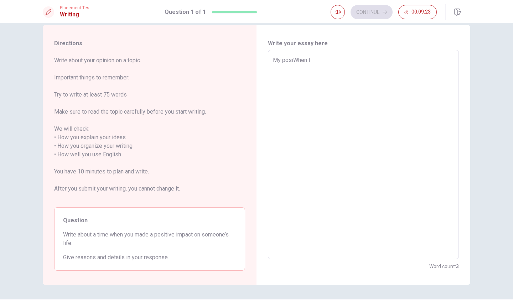
type textarea "My positWhen I"
type textarea "x"
type textarea "My positiWhen I"
type textarea "x"
type textarea "My positivWhen I"
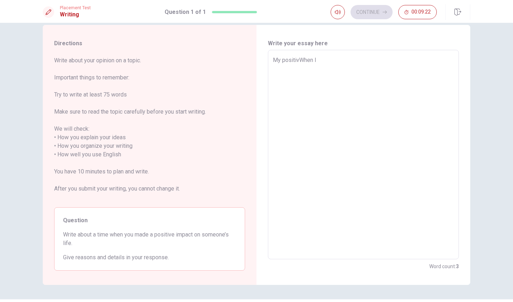
type textarea "x"
type textarea "My positiveWhen I"
type textarea "x"
type textarea "My positive When I"
type textarea "x"
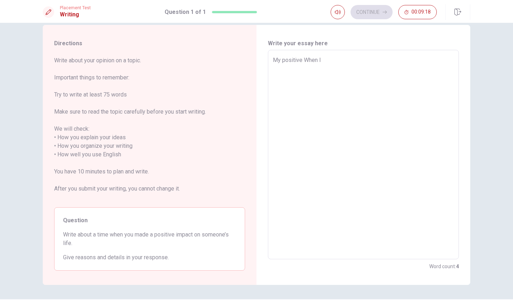
type textarea "My positive iWhen I"
type textarea "x"
type textarea "My positive imWhen I"
type textarea "x"
type textarea "My positive impWhen I"
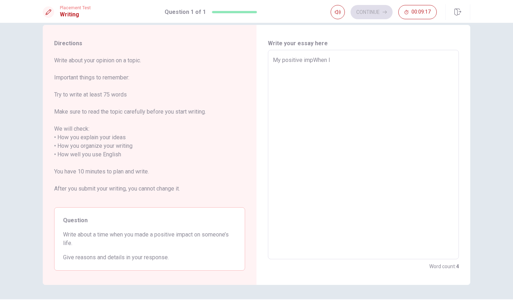
type textarea "x"
type textarea "My positive impaWhen I"
type textarea "x"
type textarea "My positive impacWhen I"
type textarea "x"
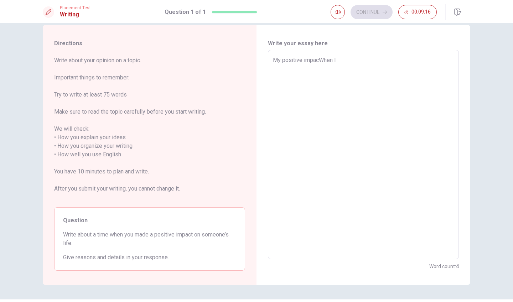
type textarea "My positive impactWhen I"
type textarea "x"
type textarea "My positive impact When I"
type textarea "x"
type textarea "My positive impact When I"
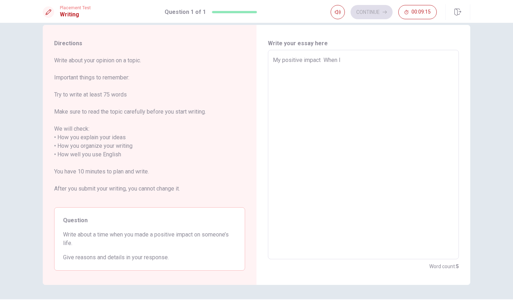
type textarea "x"
type textarea "My positive impact When I"
type textarea "x"
type textarea "My positive impactWhen I"
type textarea "x"
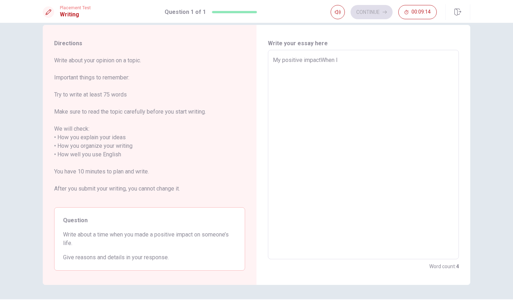
type textarea "My positive impact When I"
type textarea "x"
type textarea "My positive impact oWhen I"
type textarea "x"
type textarea "My positive impact onWhen I"
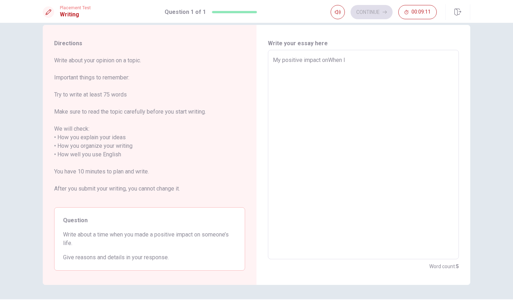
type textarea "x"
type textarea "My positive impact on When I"
type textarea "x"
type textarea "My positive impact on mWhen I"
type textarea "x"
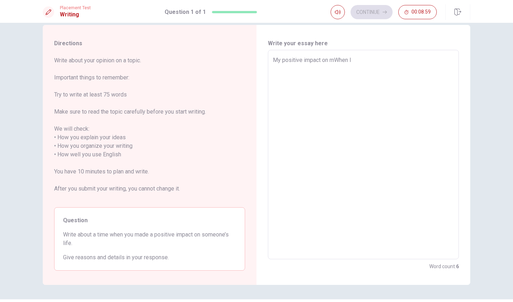
type textarea "My positive impact on myWhen I"
type textarea "x"
type textarea "My positive impact on my When I"
type textarea "x"
type textarea "My positive impact on my nWhen I"
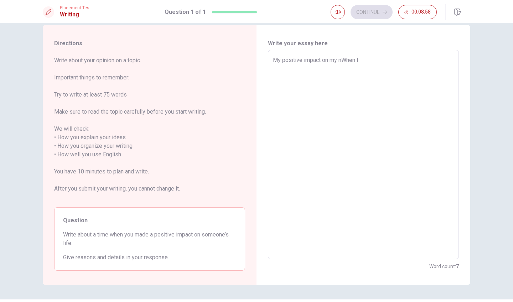
type textarea "x"
type textarea "My positive impact on my niWhen I"
type textarea "x"
type textarea "My positive impact on my nieWhen I"
type textarea "x"
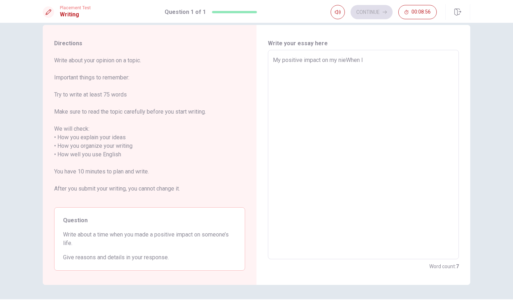
type textarea "My positive impact on my niecWhen I"
type textarea "x"
type textarea "My positive impact on my nieceWhen I"
type textarea "x"
type textarea "My positive impact on my niece When I"
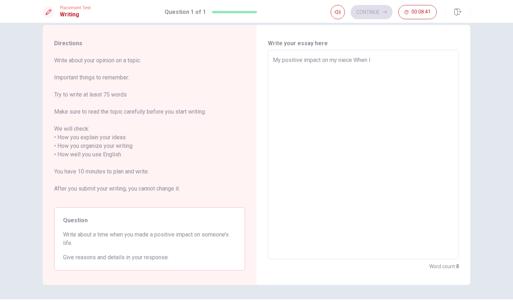
type textarea "x"
type textarea "My positive impact on my niece When I"
type textarea "x"
type textarea "My m positive impact on my niece When I"
type textarea "x"
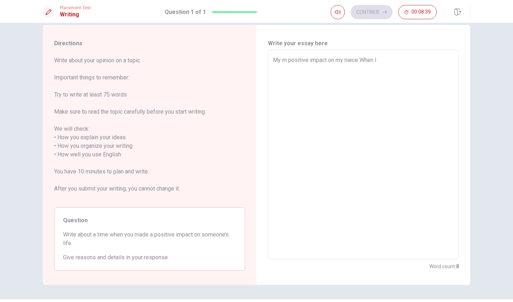
type textarea "My mo positive impact on my niece When I"
type textarea "x"
type textarea "My mos positive impact on my niece When I"
type textarea "x"
type textarea "My most positive impact on my niece When I"
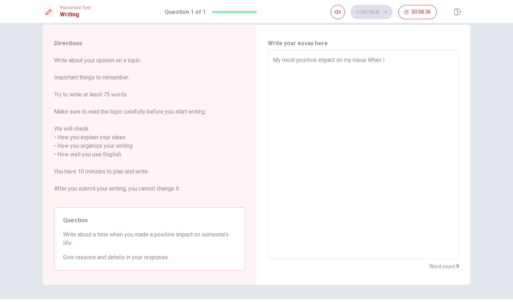
type textarea "x"
type textarea "My mosti positive impact on my niece When I"
type textarea "x"
type textarea "My mostim positive impact on my niece When I"
type textarea "x"
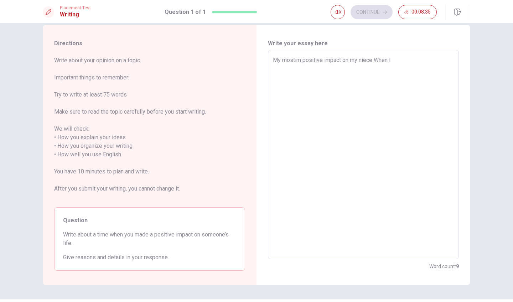
type textarea "My mosti positive impact on my niece When I"
type textarea "x"
type textarea "My most positive impact on my niece When I"
type textarea "x"
type textarea "My most positive impact on my niece When I"
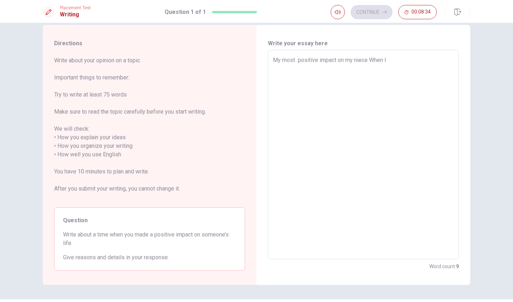
type textarea "x"
type textarea "My most i positive impact on my niece When I"
type textarea "x"
type textarea "My most im positive impact on my niece When I"
type textarea "x"
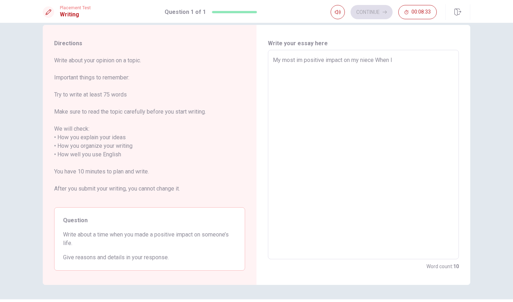
type textarea "My most imp positive impact on my niece When I"
type textarea "x"
type textarea "My most impr positive impact on my niece When I"
type textarea "x"
type textarea "My most impre positive impact on my niece When I"
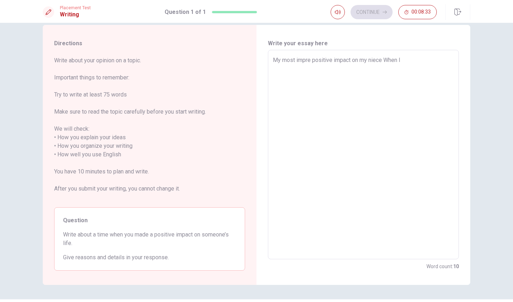
type textarea "x"
type textarea "My most impres positive impact on my niece When I"
type textarea "x"
type textarea "My most impress positive impact on my niece When I"
type textarea "x"
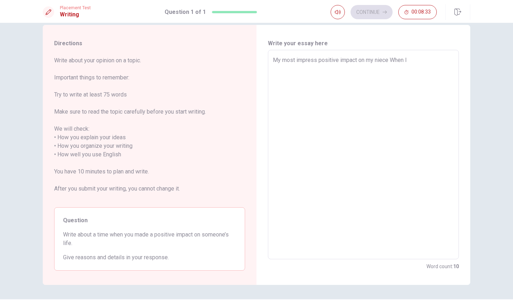
type textarea "My most impressi positive impact on my niece When I"
type textarea "x"
type textarea "My most impressiv positive impact on my niece When I"
type textarea "x"
type textarea "My most impressive positive impact on my niece When I"
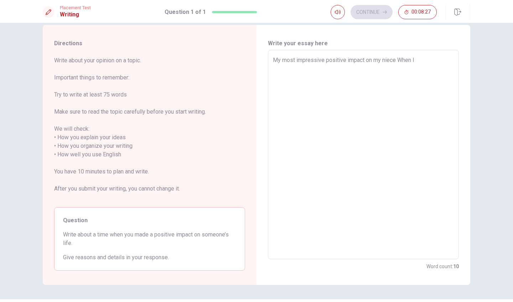
type textarea "x"
type textarea "My most impressive positive impact won my niece When I"
type textarea "x"
type textarea "My most impressive positive impact waon my niece When I"
type textarea "x"
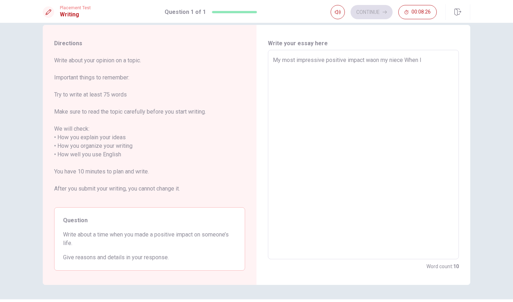
type textarea "My most impressive positive impact [PERSON_NAME] my niece When I"
type textarea "x"
type textarea "My most impressive positive impact was on my niece When I"
type textarea "x"
type textarea "IMy most impressive positive impact was on my niece When I"
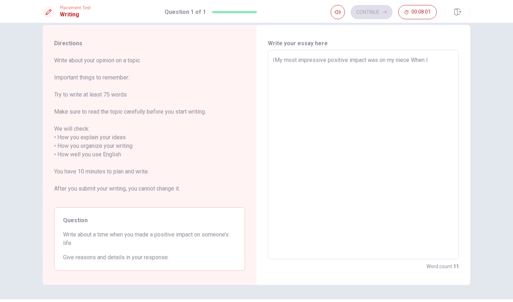
type textarea "x"
type textarea "I My most impressive positive impact was on my niece When I"
type textarea "x"
type textarea "I wMy most impressive positive impact was on my niece When I"
type textarea "x"
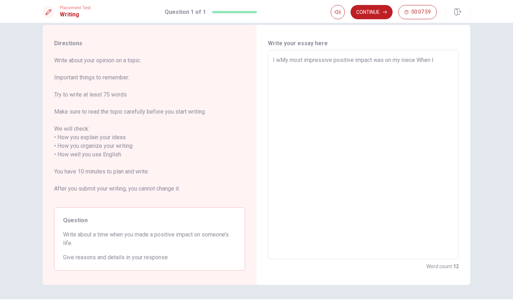
type textarea "I woMy most impressive positive impact was on my niece When I"
type textarea "x"
type textarea "I wouMy most impressive positive impact was on my niece When I"
type textarea "x"
type textarea "I woulMy most impressive positive impact was on my niece When I"
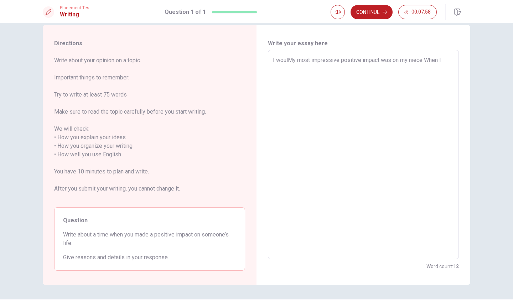
type textarea "x"
type textarea "I wouldMy most impressive positive impact was on my niece When I"
type textarea "x"
type textarea "I would My most impressive positive impact was on my niece When I"
type textarea "x"
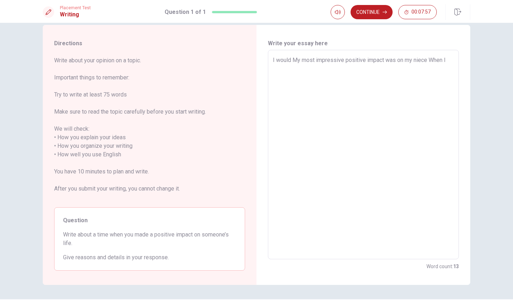
type textarea "I would sMy most impressive positive impact was on my niece When I"
type textarea "x"
type textarea "I would saMy most impressive positive impact was on my niece When I"
type textarea "x"
type textarea "I would sayMy most impressive positive impact was on my niece When I"
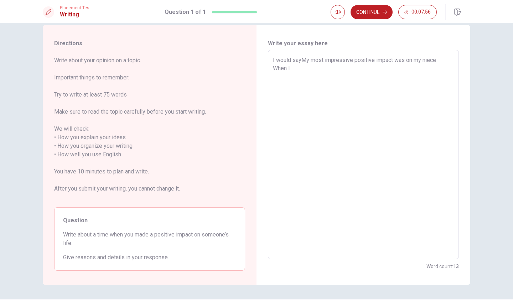
type textarea "x"
type textarea "I would say My most impressive positive impact was on my niece When I"
type textarea "x"
type textarea "I would say y most impressive positive impact was on my niece When I"
type textarea "x"
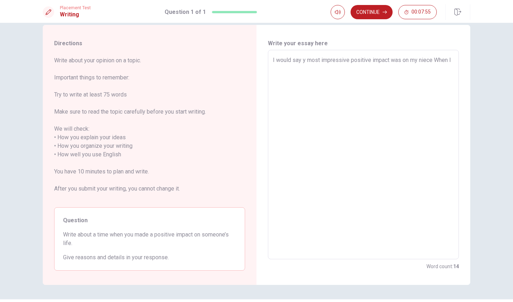
type textarea "I would say my most impressive positive impact was on my niece When I"
type textarea "x"
type textarea "I would say my most impressive positive impact was on my niece' When I"
type textarea "x"
type textarea "I would say my most impressive positive impact was on my niece's When I"
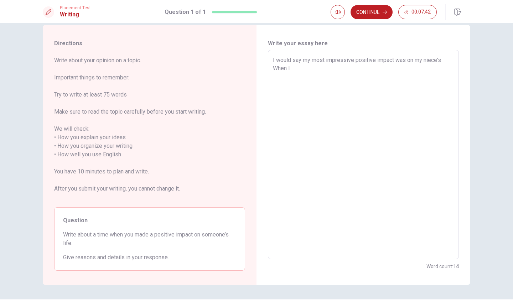
type textarea "x"
type textarea "I would say my most impressive positive impact was on my niece's When I"
type textarea "x"
type textarea "I would say my most impressive positive impact was on my niece's l When I"
type textarea "x"
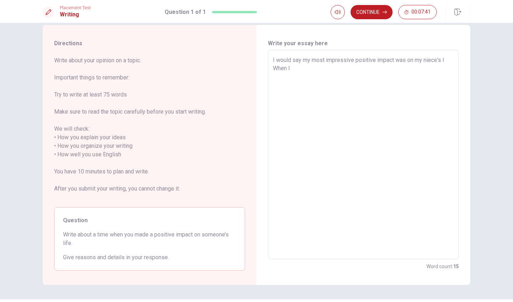
type textarea "I would say my most impressive positive impact was on my niece's li When I"
type textarea "x"
type textarea "I would say my most impressive positive impact was on my niece's lif When I"
type textarea "x"
type textarea "I would say my most impressive positive impact was on my niece's life When I"
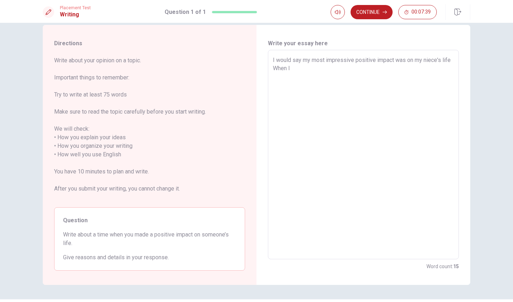
type textarea "x"
type textarea "I would say my most impressive positive impact was on my niece's life, When I"
type textarea "x"
type textarea "I would say my most impressive positive impact was on my niece's life When I"
type textarea "x"
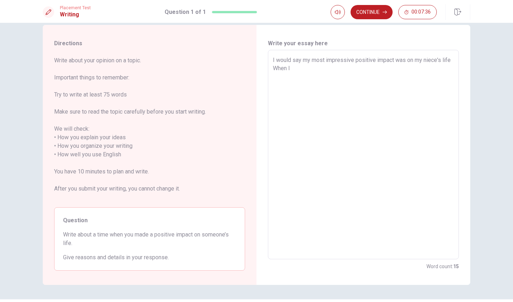
type textarea "I would say my most impressive positive impact was on my niece's life. When I"
type textarea "x"
type textarea "I would say my most impressive positive impact was on my niece's life. When I"
type textarea "x"
type textarea "I would say my most impressive positive impact was on my niece's life. S When I"
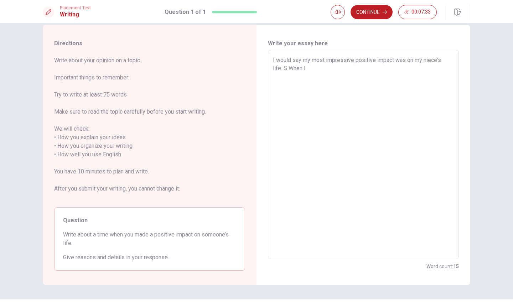
type textarea "x"
type textarea "I would say my most impressive positive impact was on my niece's life. Sh When I"
type textarea "x"
type textarea "I would say my most impressive positive impact was on my niece's life. She When…"
type textarea "x"
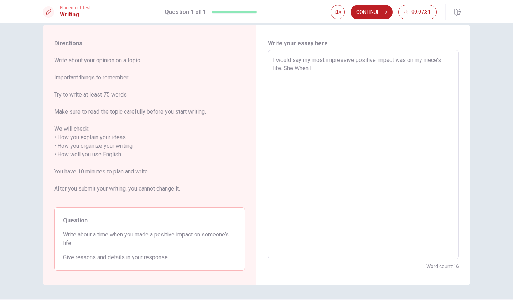
type textarea "I would say my most impressive positive impact was on my niece's life. She' Whe…"
type textarea "x"
type textarea "I would say my most impressive positive impact was on my niece's life. She's Wh…"
type textarea "x"
type textarea "I would say my most impressive positive impact was on my niece's life. She's Wh…"
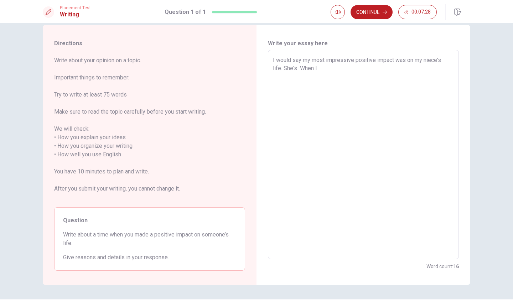
type textarea "x"
type textarea "I would say my most impressive positive impact was on my niece's life. She's m …"
type textarea "x"
type textarea "I would say my most impressive positive impact was on my niece's life. She's my…"
